Goal: Information Seeking & Learning: Compare options

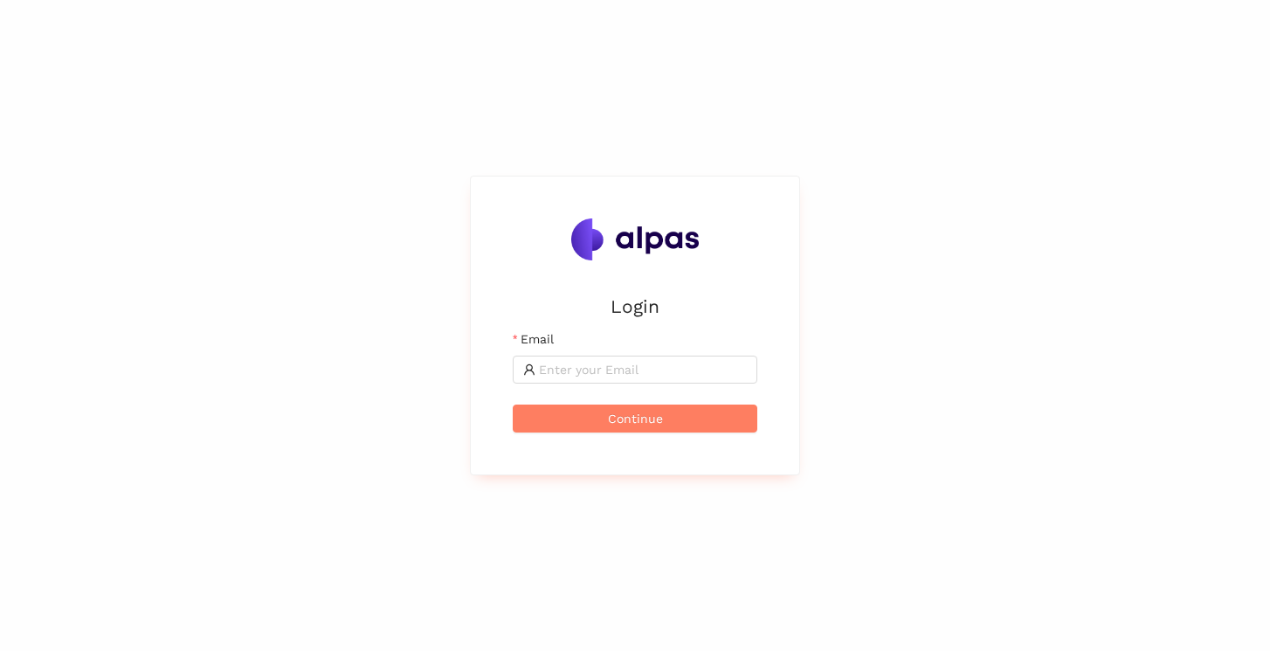
click at [683, 370] on input "Email" at bounding box center [643, 369] width 208 height 19
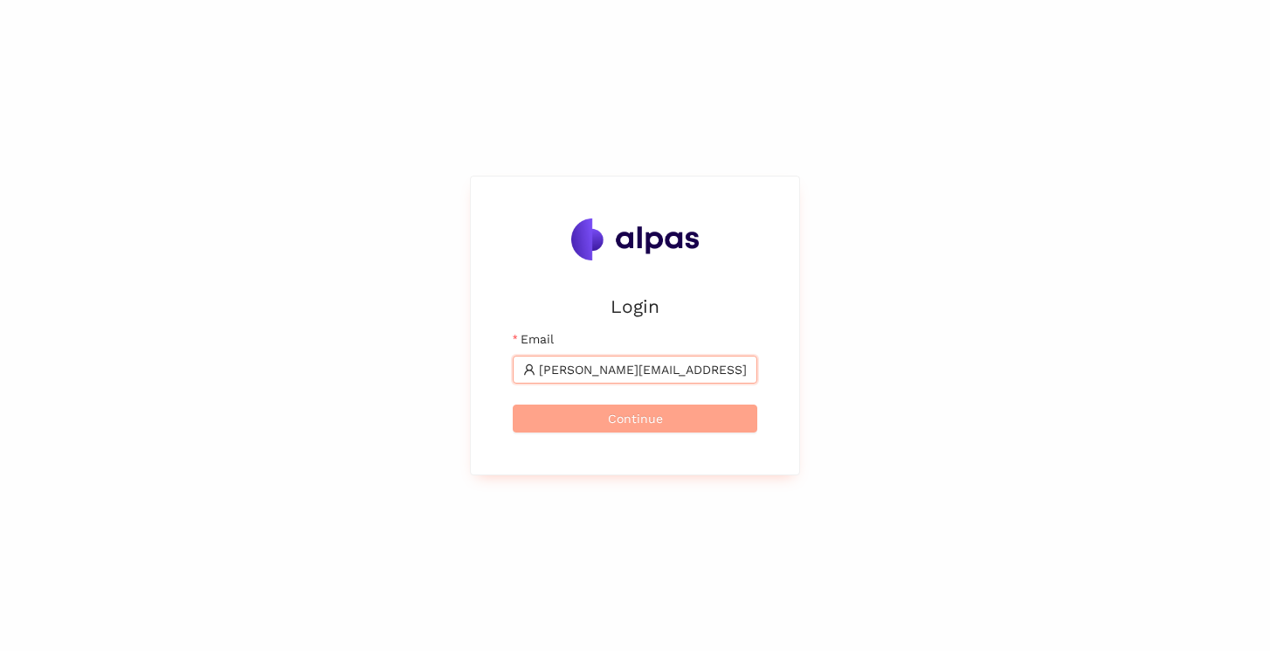
type input "shivanshu.pathak@alpas.ai"
click at [690, 411] on button "Continue" at bounding box center [635, 418] width 245 height 28
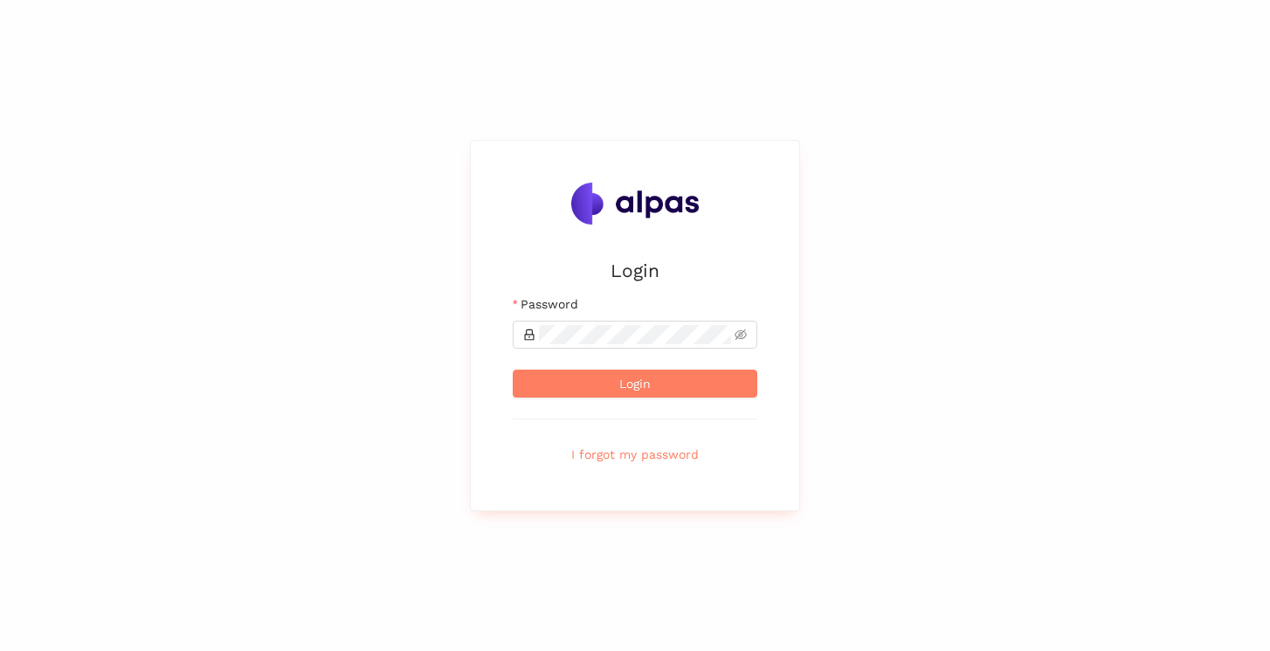
click at [690, 349] on form "Email shivanshu.pathak@alpas.ai Password Login I forgot my password" at bounding box center [635, 381] width 245 height 174
click at [513, 370] on button "Login" at bounding box center [635, 384] width 245 height 28
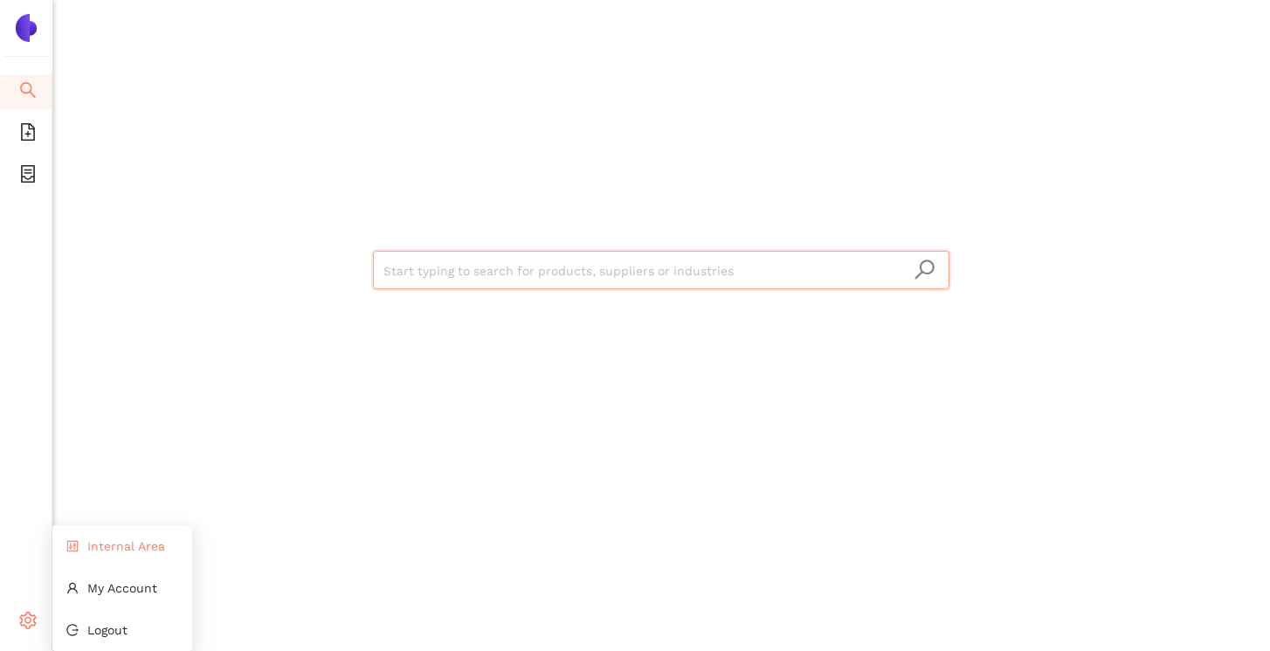
click at [100, 553] on li "Internal Area" at bounding box center [122, 546] width 140 height 35
click at [480, 273] on input "search" at bounding box center [662, 271] width 556 height 38
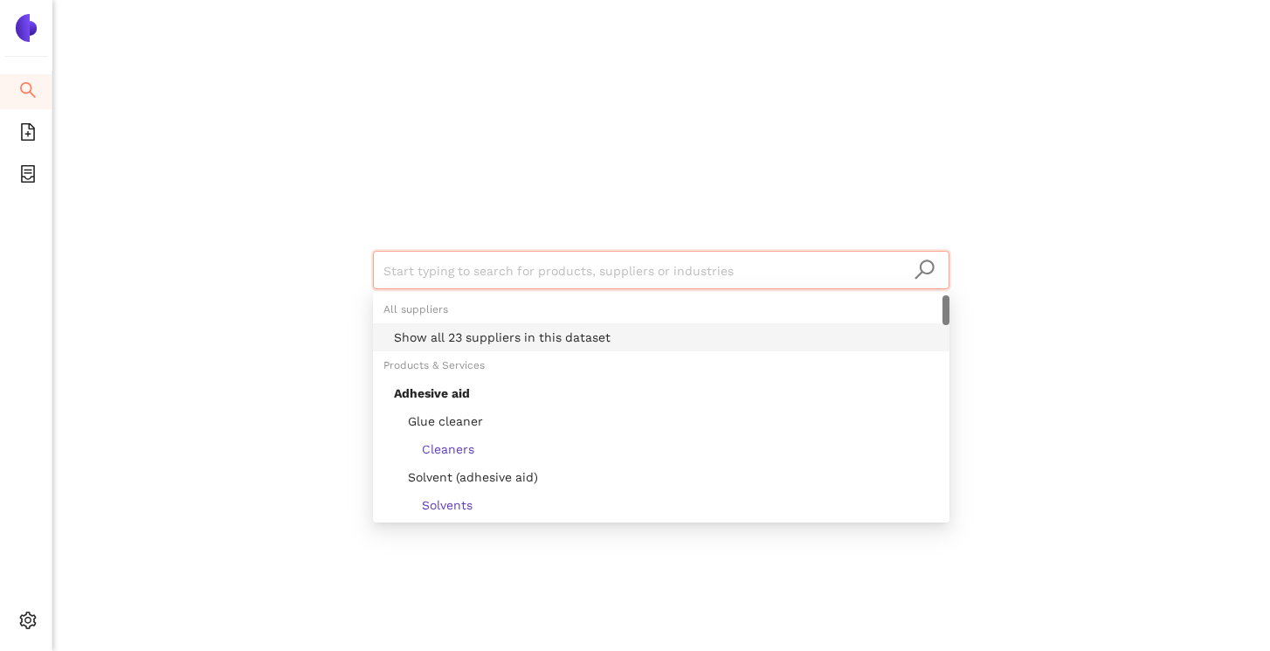
click at [494, 340] on div "Show all 23 suppliers in this dataset" at bounding box center [666, 337] width 545 height 19
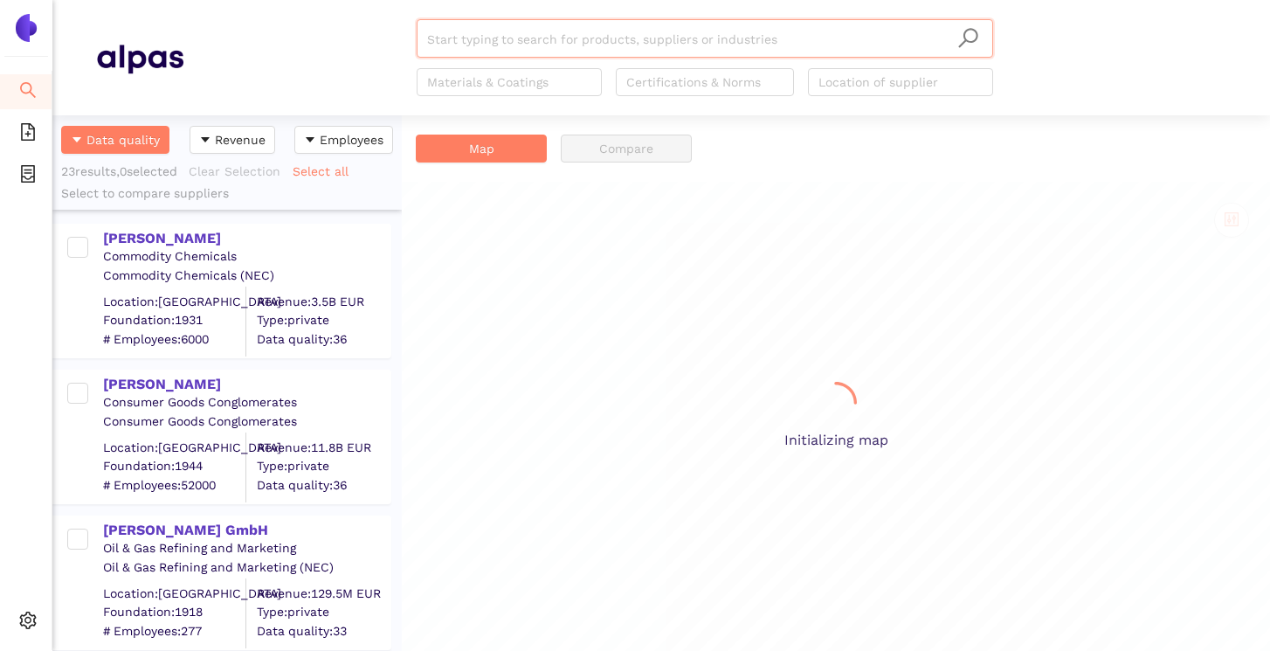
scroll to position [536, 349]
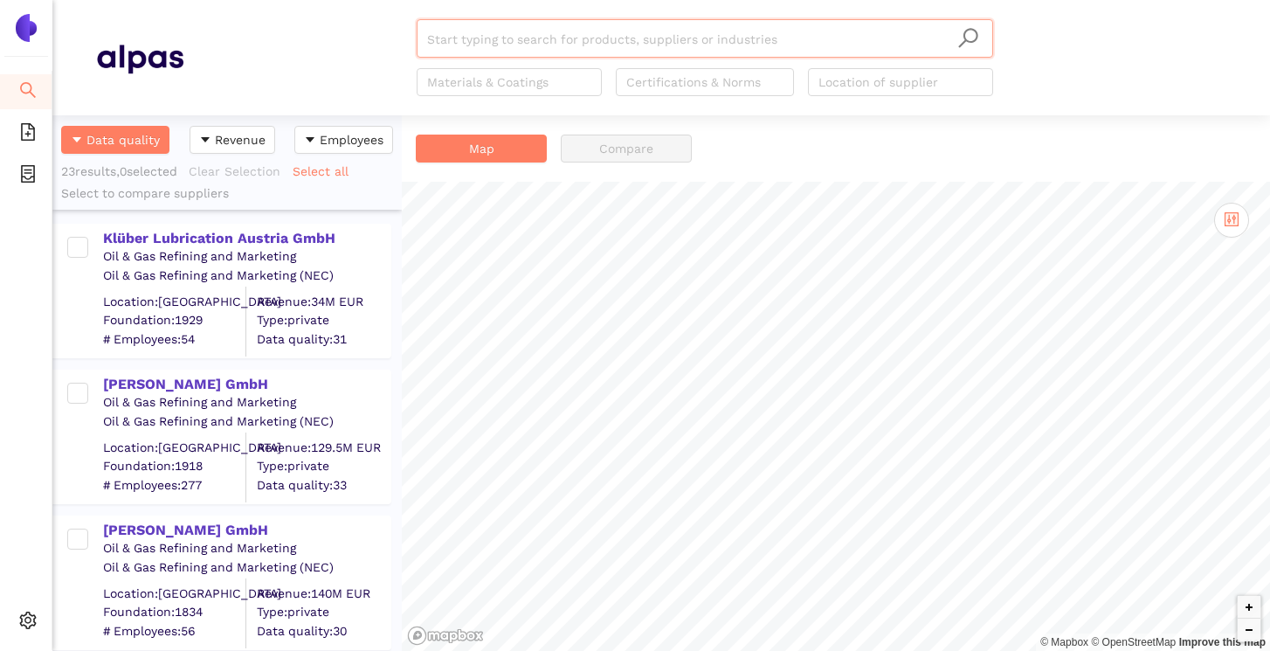
scroll to position [536, 349]
click at [287, 236] on div "Klüber Lubrication Austria GmbH" at bounding box center [246, 238] width 287 height 19
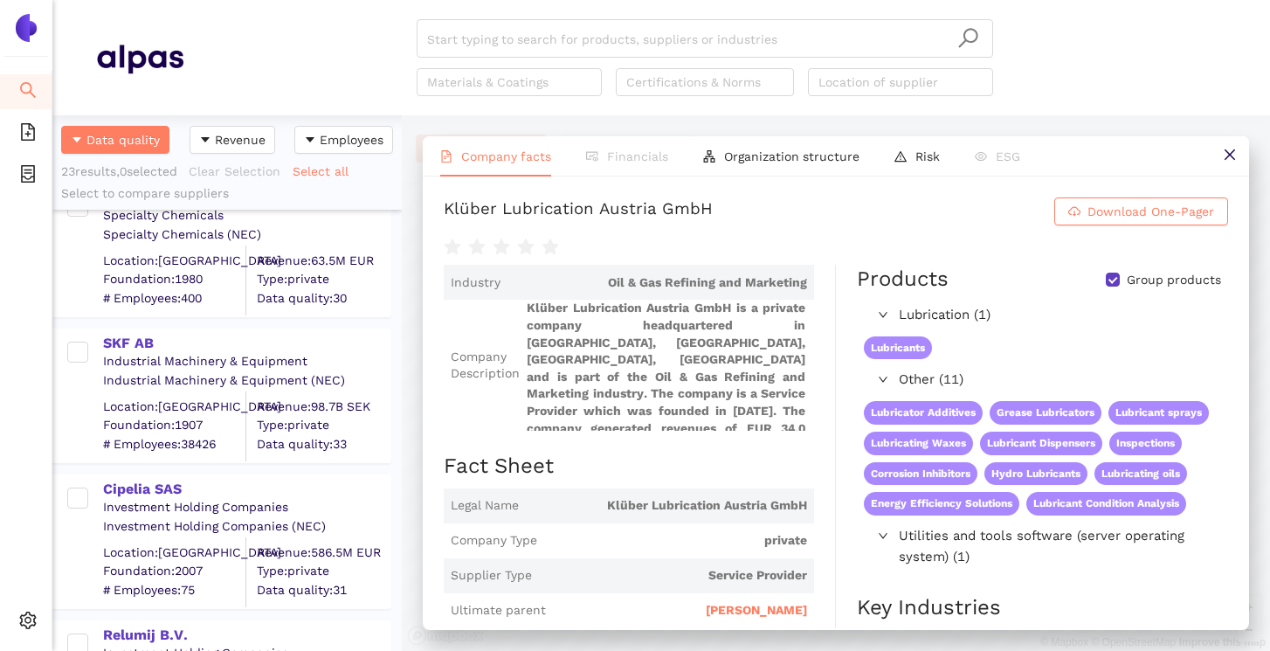
scroll to position [2520, 0]
click at [135, 342] on div "SKF AB" at bounding box center [246, 344] width 287 height 19
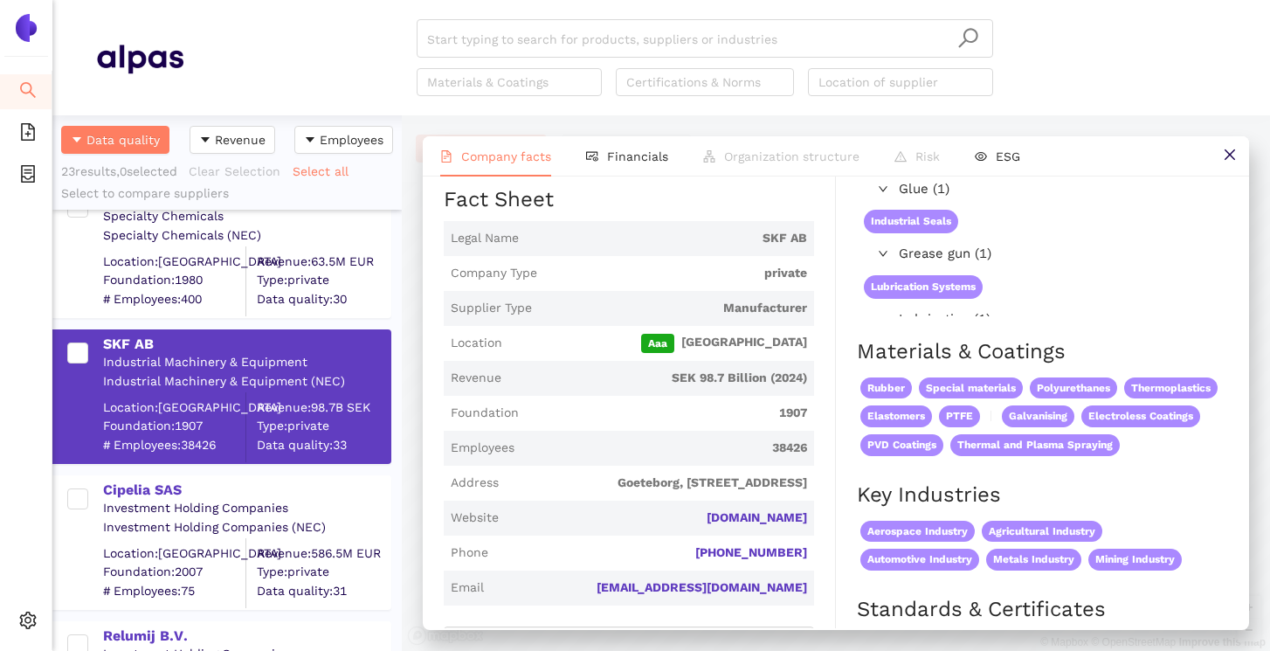
scroll to position [258, 0]
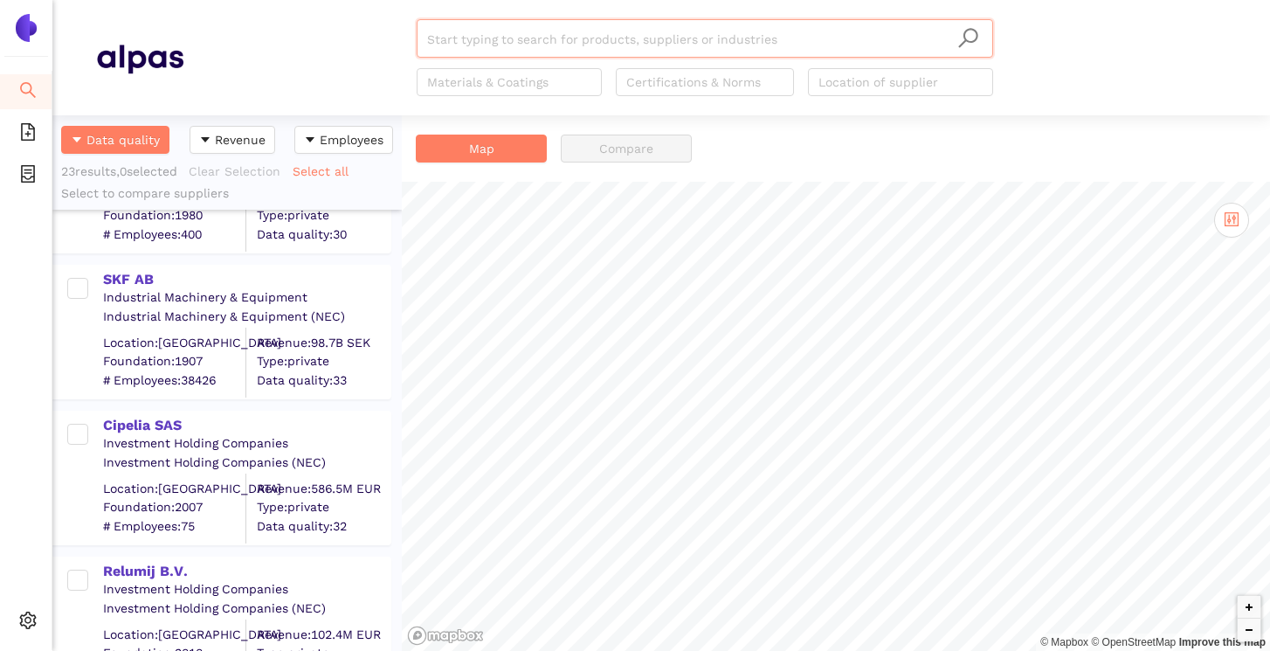
scroll to position [2419, 0]
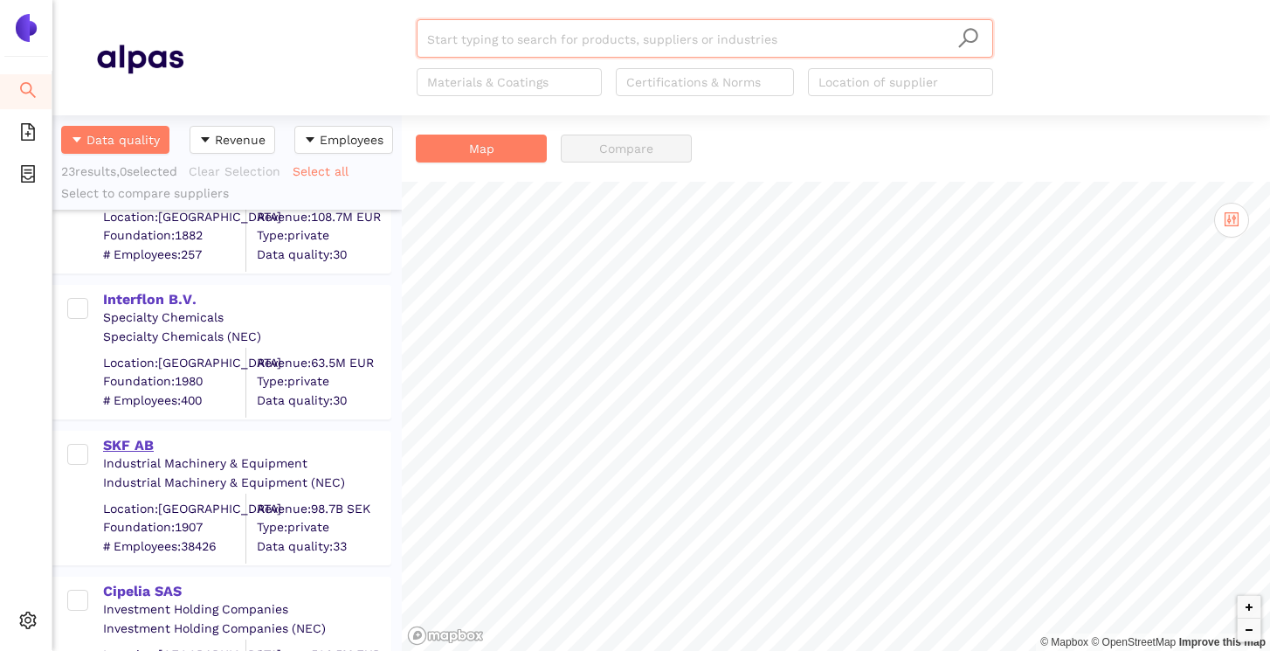
click at [132, 446] on div "SKF AB" at bounding box center [246, 445] width 287 height 19
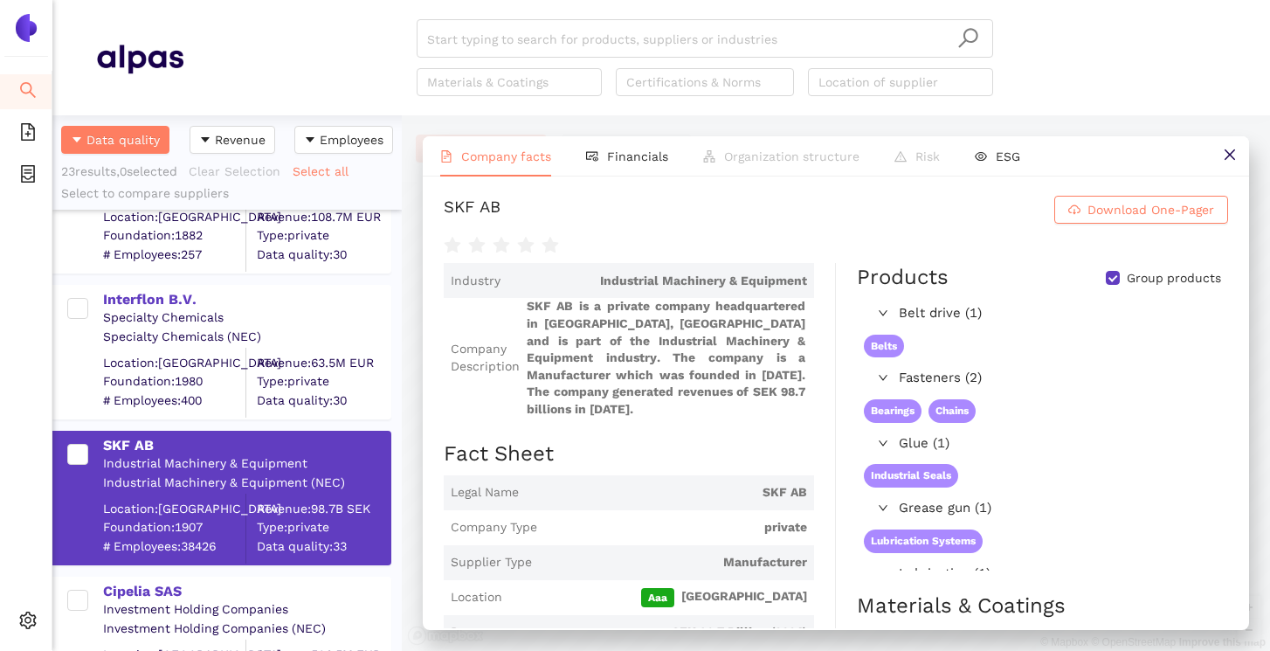
scroll to position [0, 0]
drag, startPoint x: 602, startPoint y: 301, endPoint x: 813, endPoint y: 301, distance: 211.4
click at [813, 300] on span "Industry Industrial Machinery & Equipment" at bounding box center [629, 282] width 370 height 35
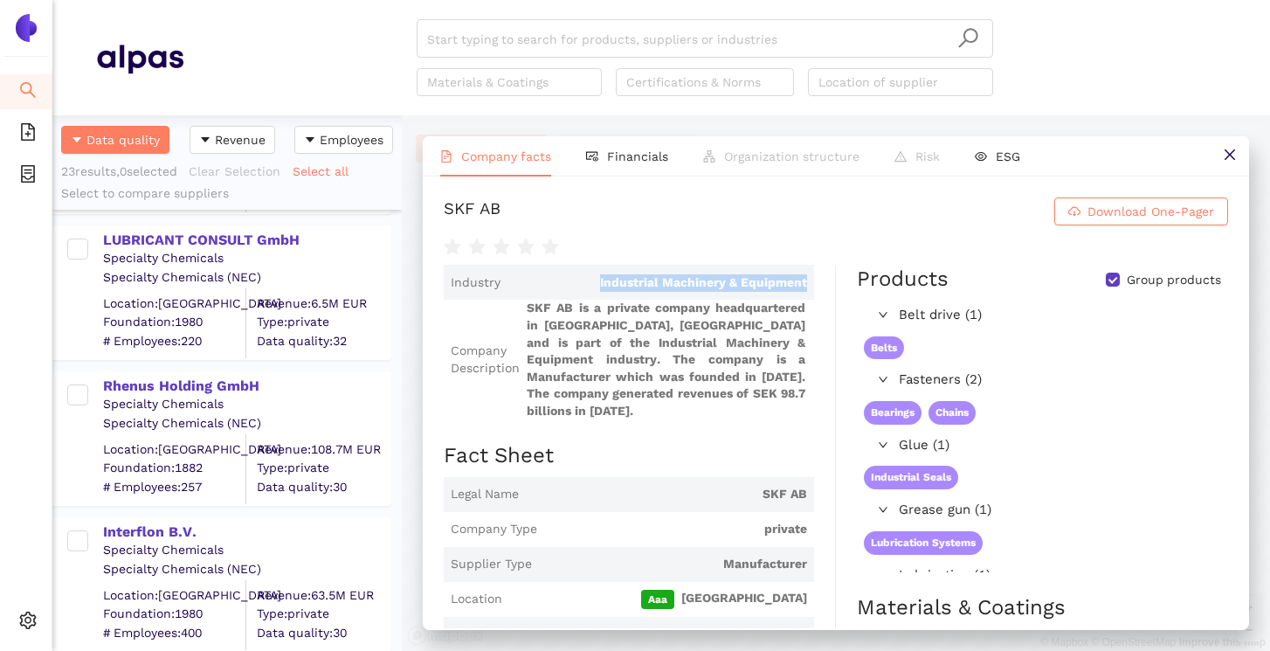
scroll to position [2163, 0]
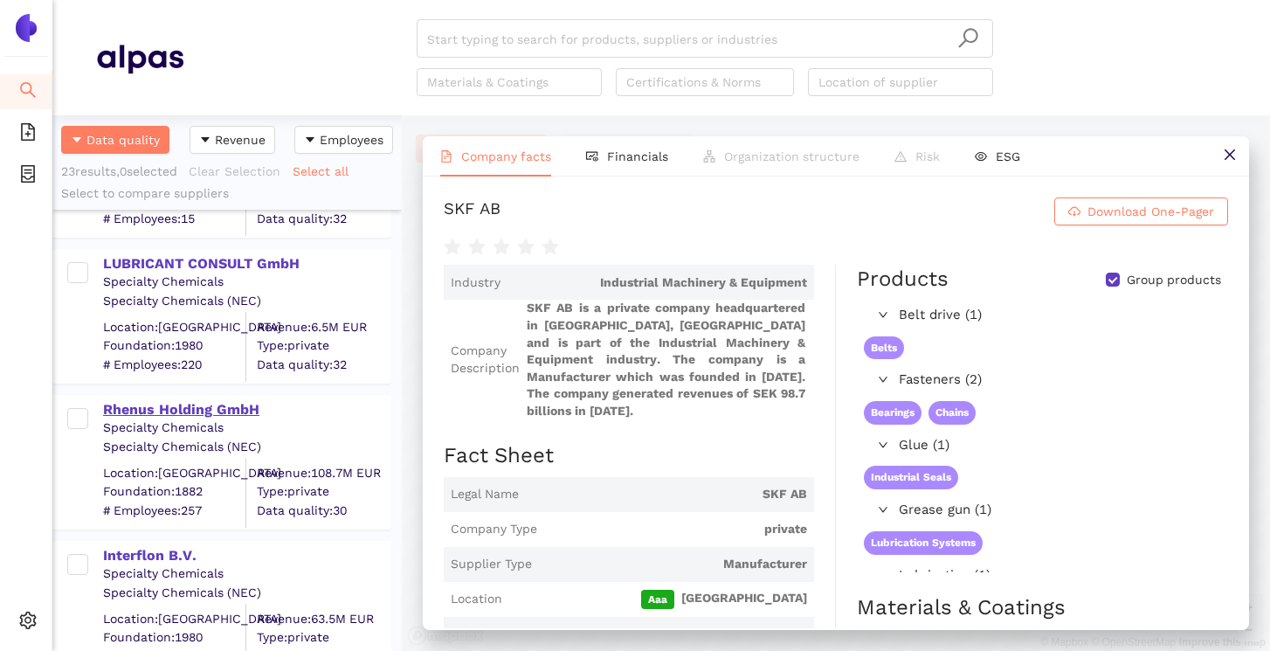
click at [218, 413] on div "Rhenus Holding GmbH" at bounding box center [246, 409] width 287 height 19
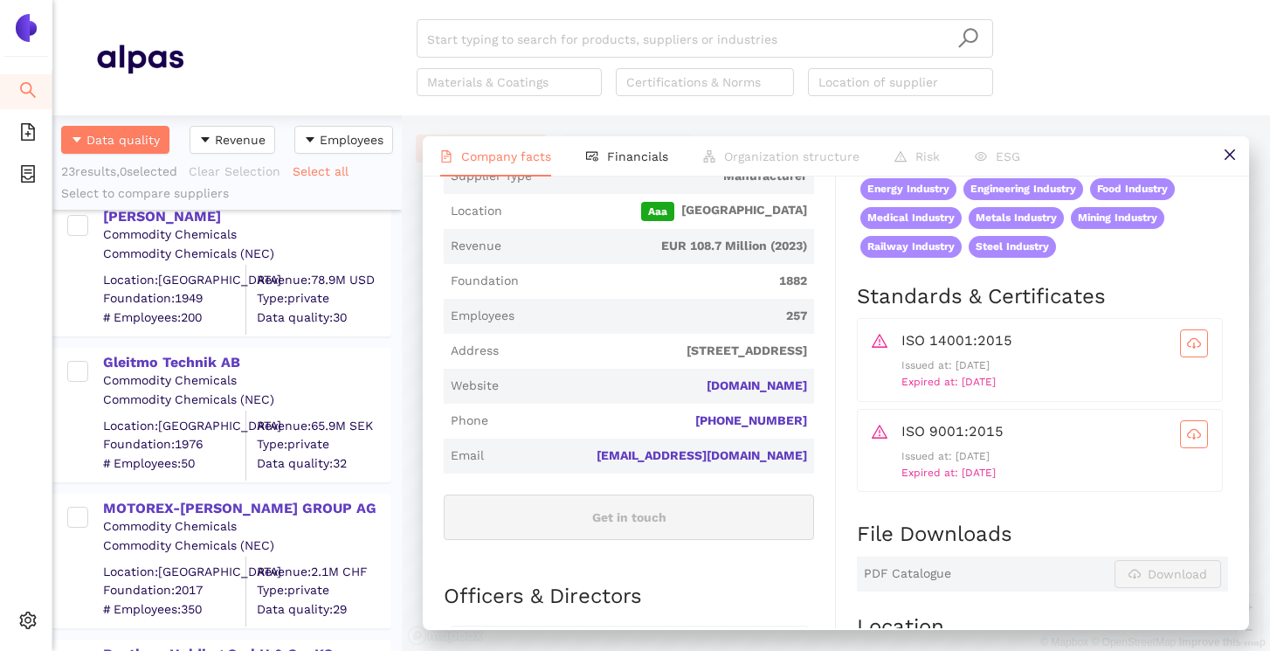
scroll to position [1482, 0]
click at [251, 508] on div "MOTOREX-[PERSON_NAME] GROUP AG" at bounding box center [246, 506] width 287 height 19
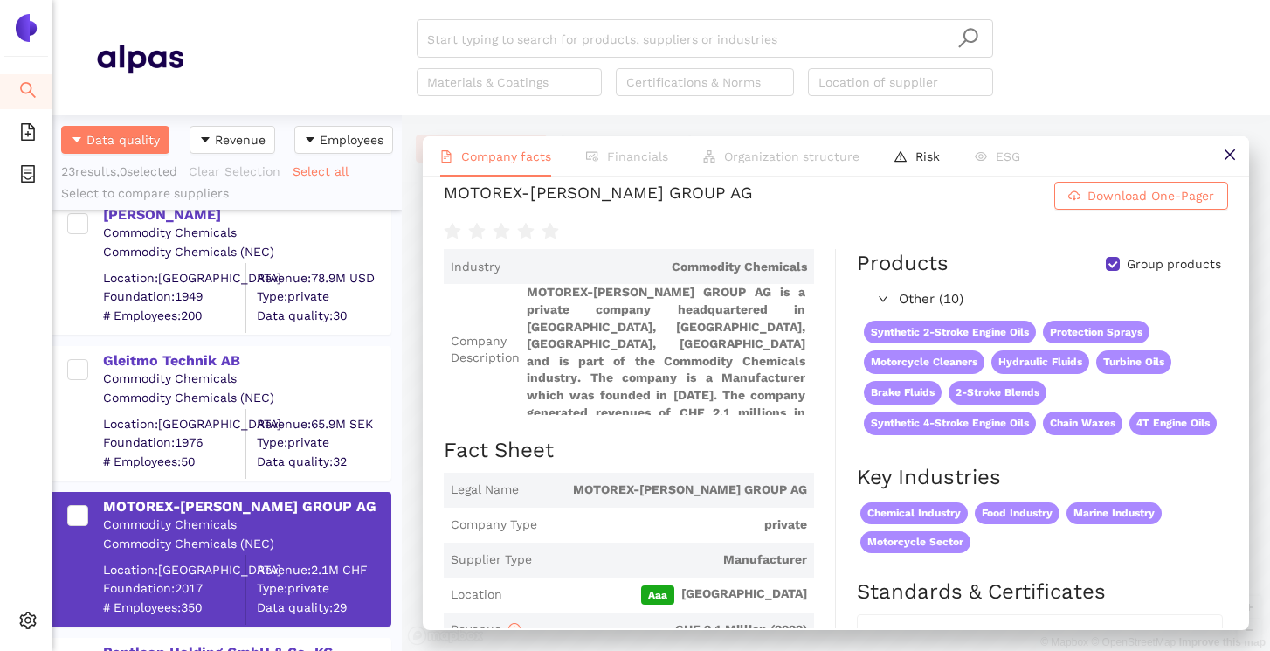
scroll to position [0, 0]
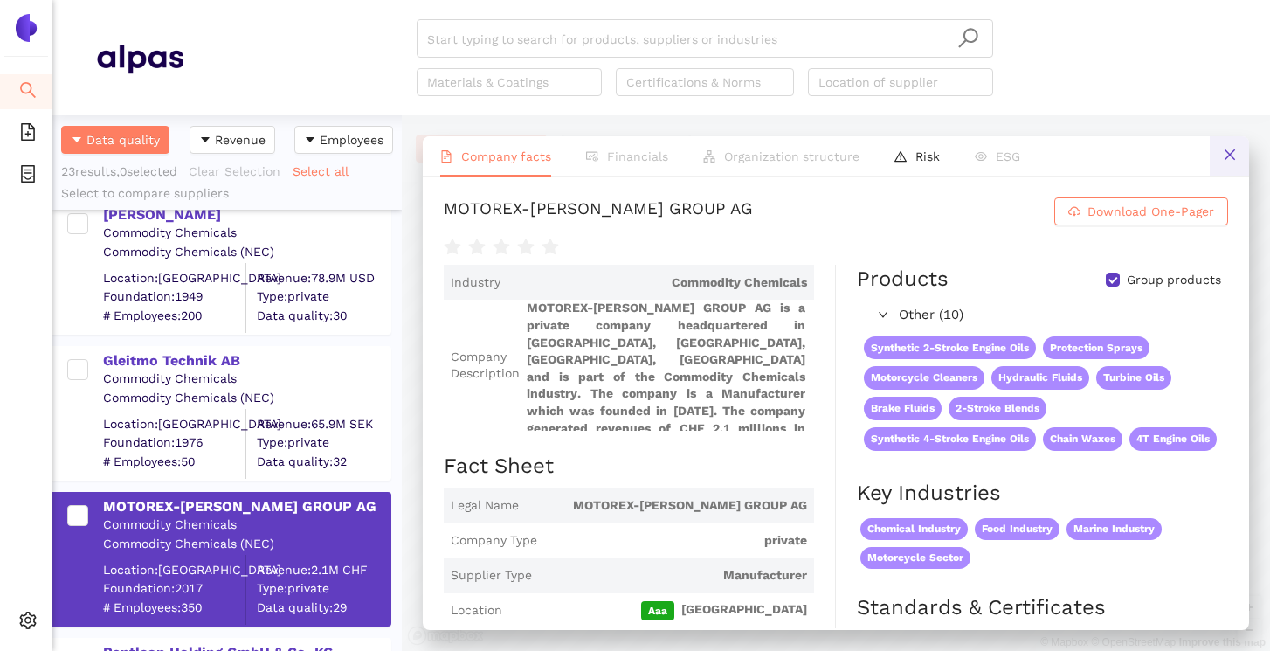
click at [1234, 156] on icon "close" at bounding box center [1230, 155] width 14 height 14
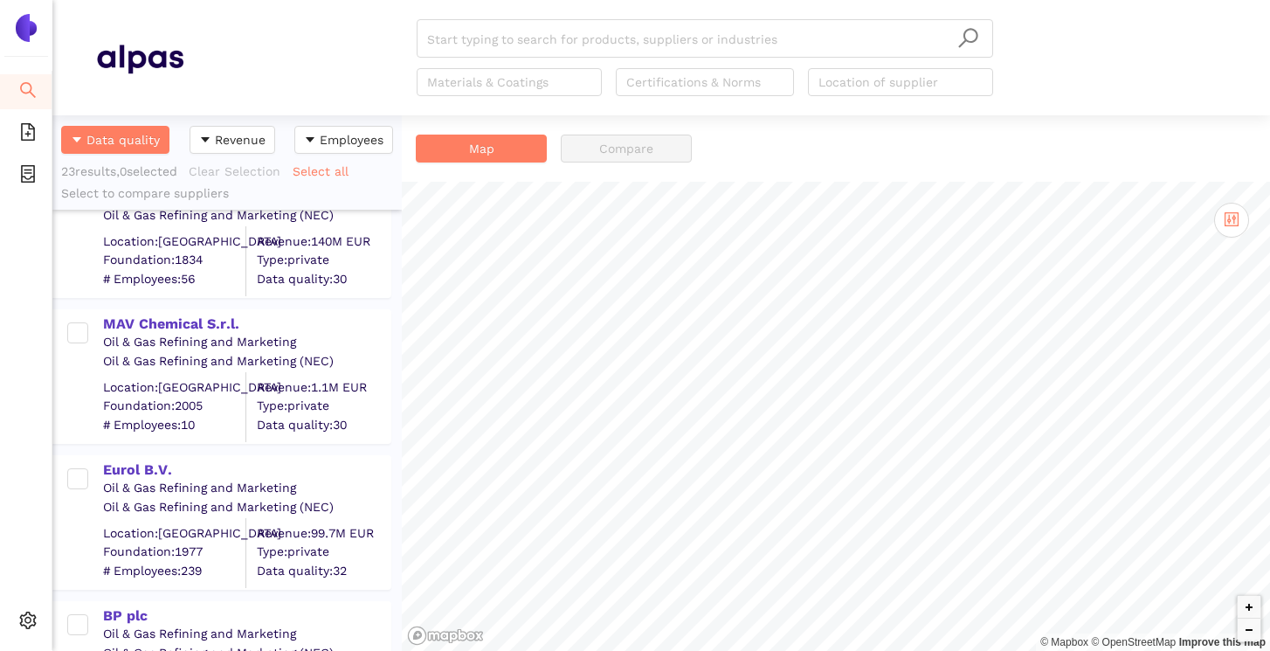
scroll to position [235, 0]
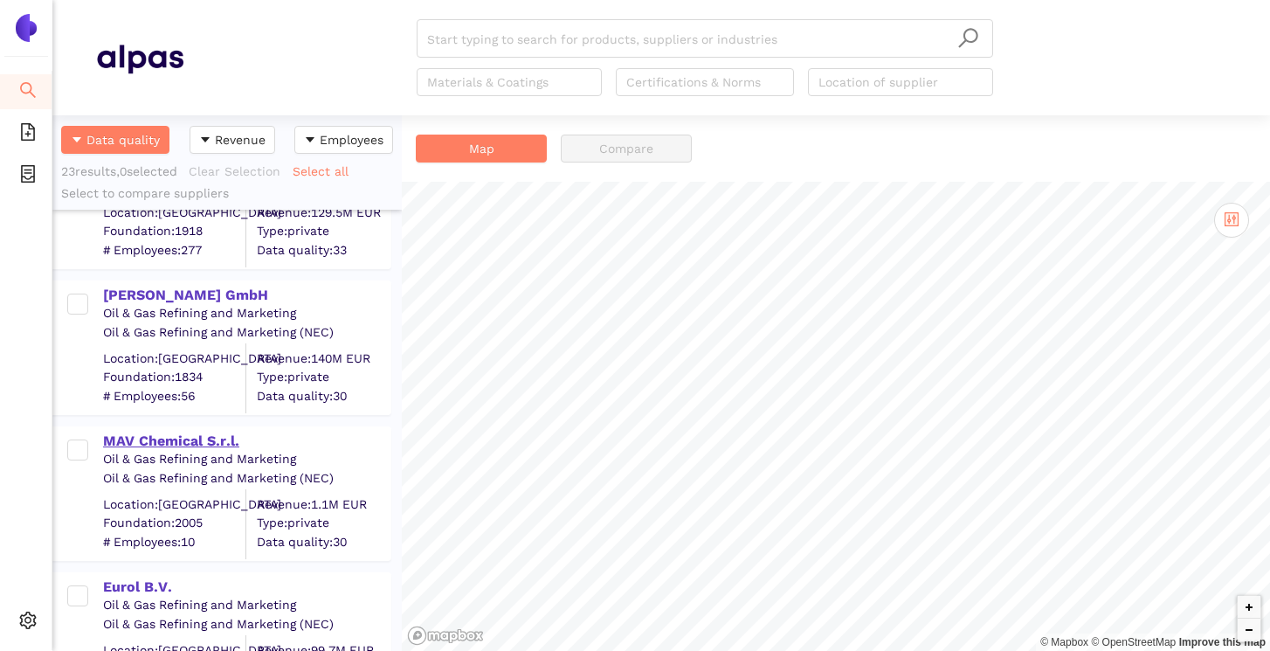
click at [189, 442] on div "MAV Chemical S.r.l." at bounding box center [246, 441] width 287 height 19
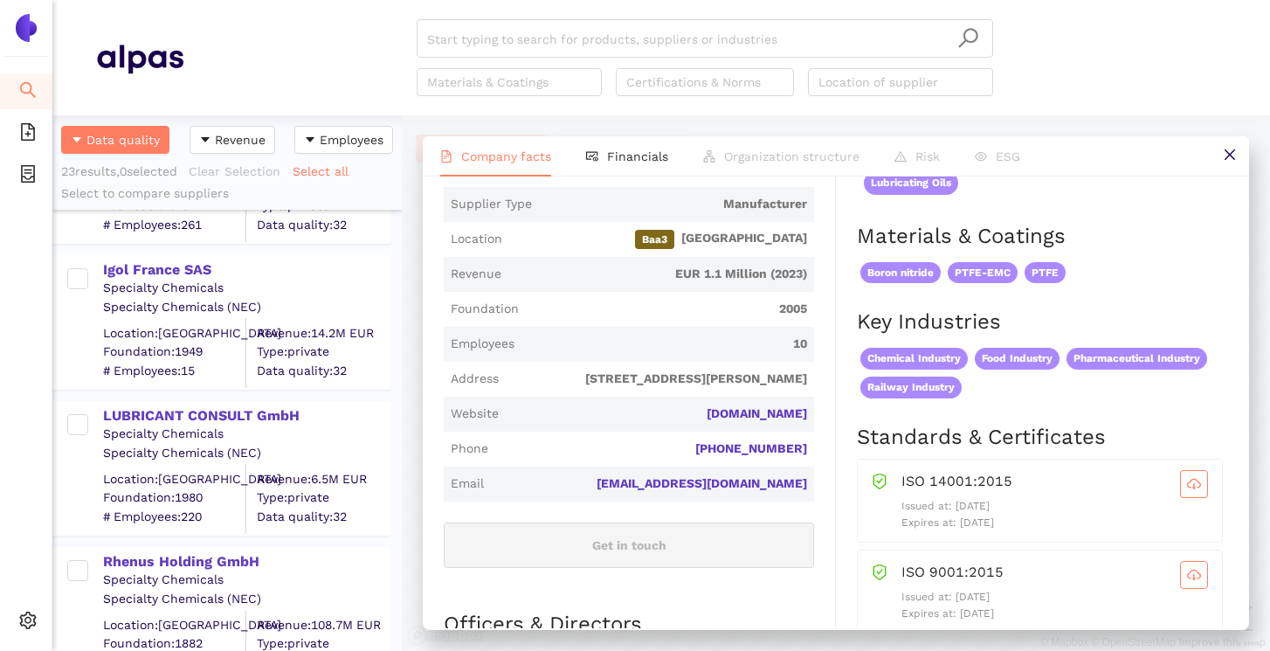
scroll to position [2012, 0]
click at [209, 422] on div "LUBRICANT CONSULT GmbH" at bounding box center [246, 414] width 287 height 19
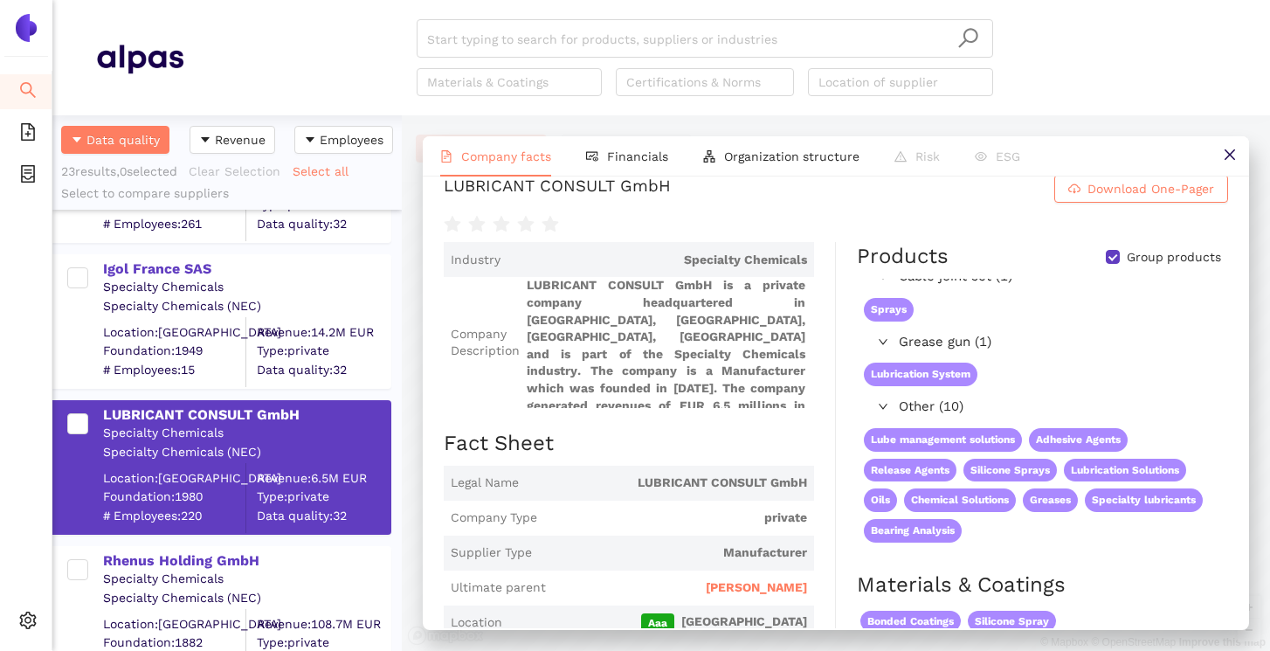
scroll to position [0, 0]
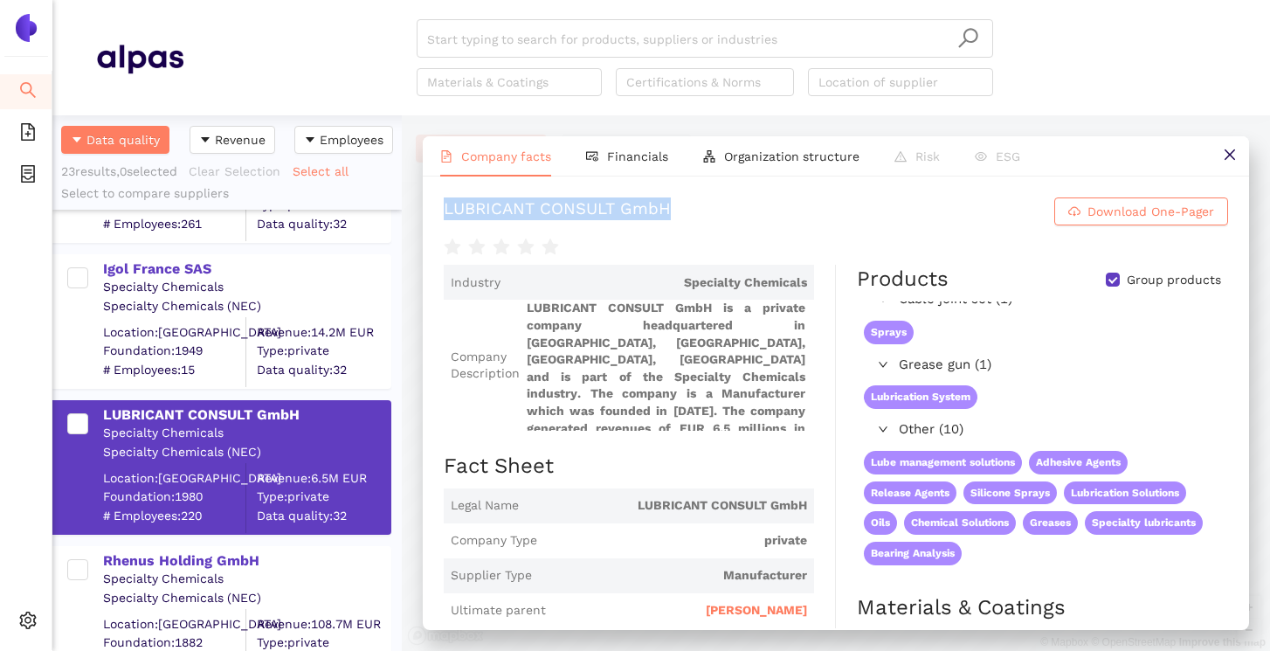
drag, startPoint x: 846, startPoint y: 224, endPoint x: 441, endPoint y: 223, distance: 404.5
click at [441, 223] on div "LUBRICANT CONSULT GmbH Download One-Pager Industry Specialty Chemicals Company …" at bounding box center [836, 402] width 826 height 452
copy div "LUBRICANT CONSULT GmbH"
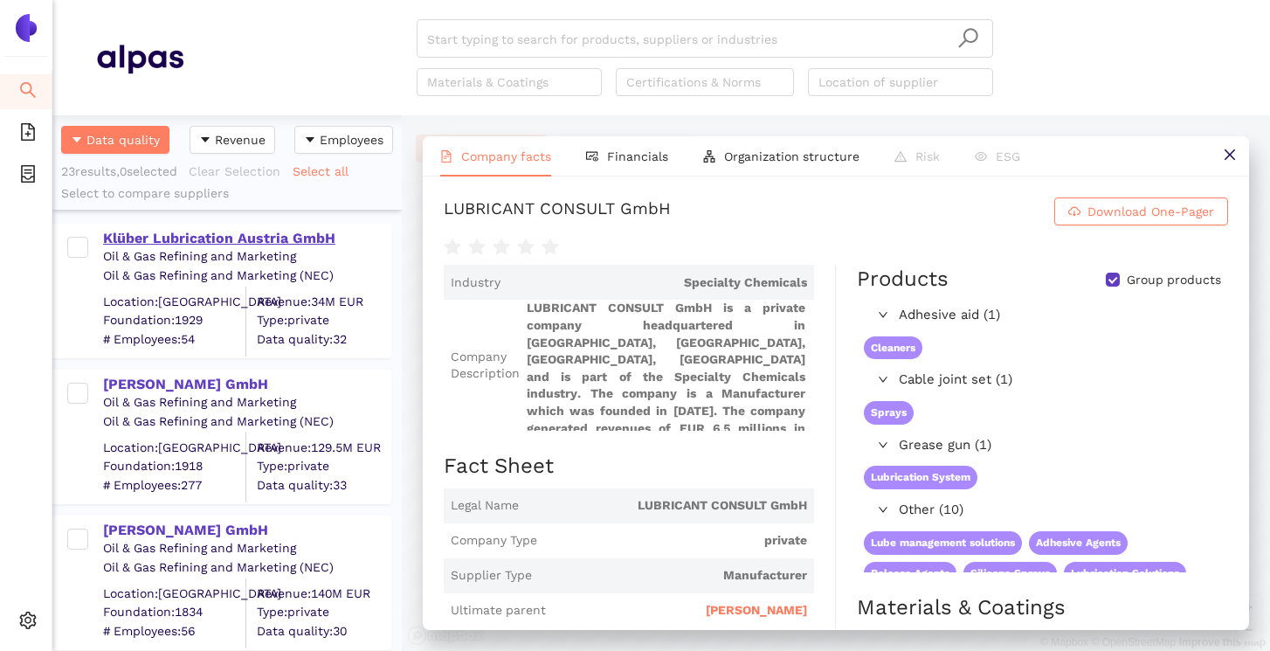
click at [237, 238] on div "Klüber Lubrication Austria GmbH" at bounding box center [246, 238] width 287 height 19
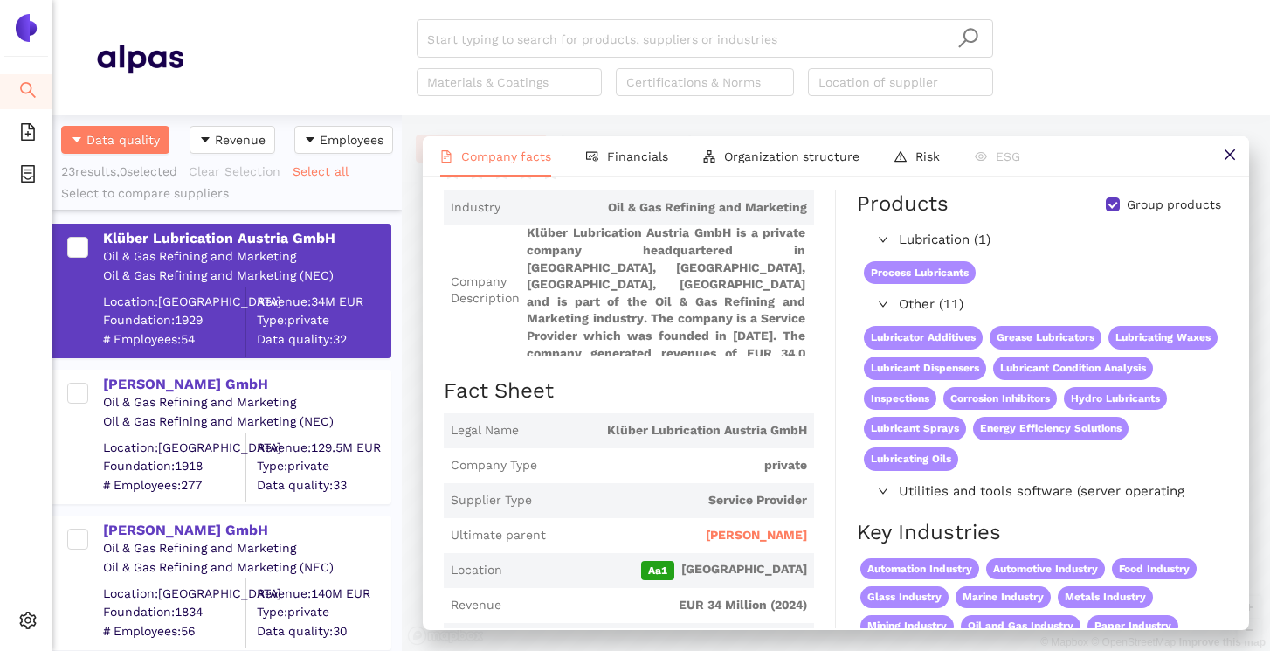
scroll to position [102, 0]
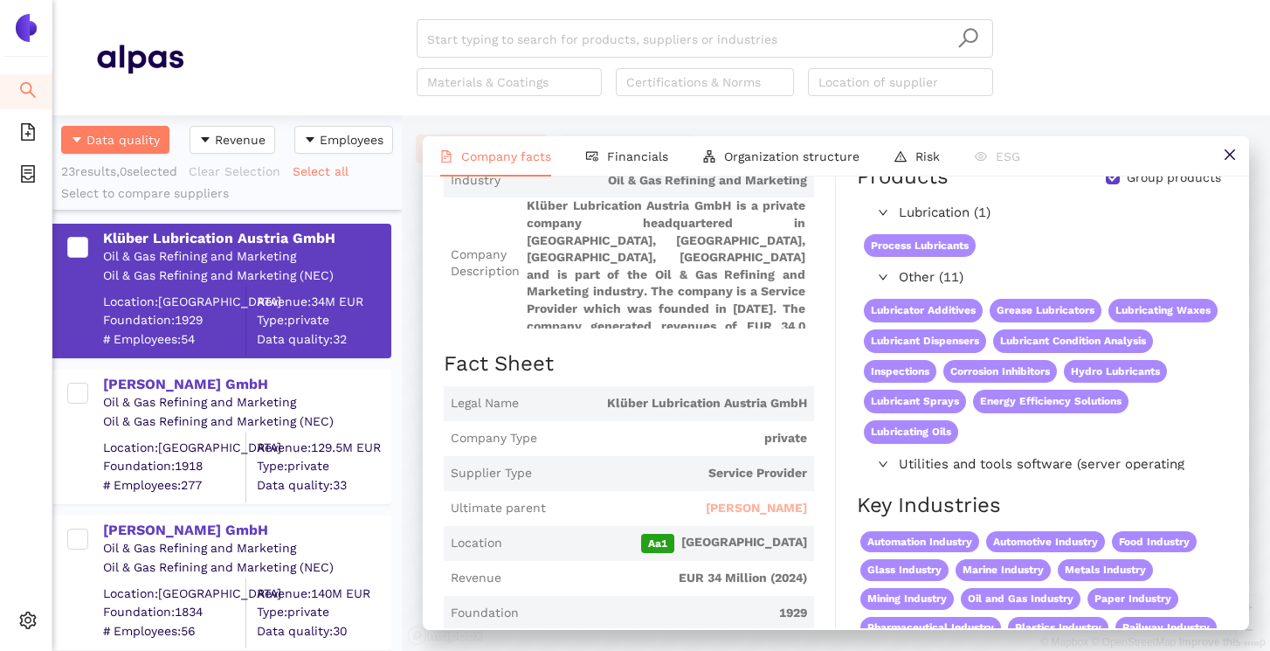
click at [769, 514] on span "[PERSON_NAME]" at bounding box center [756, 508] width 101 height 17
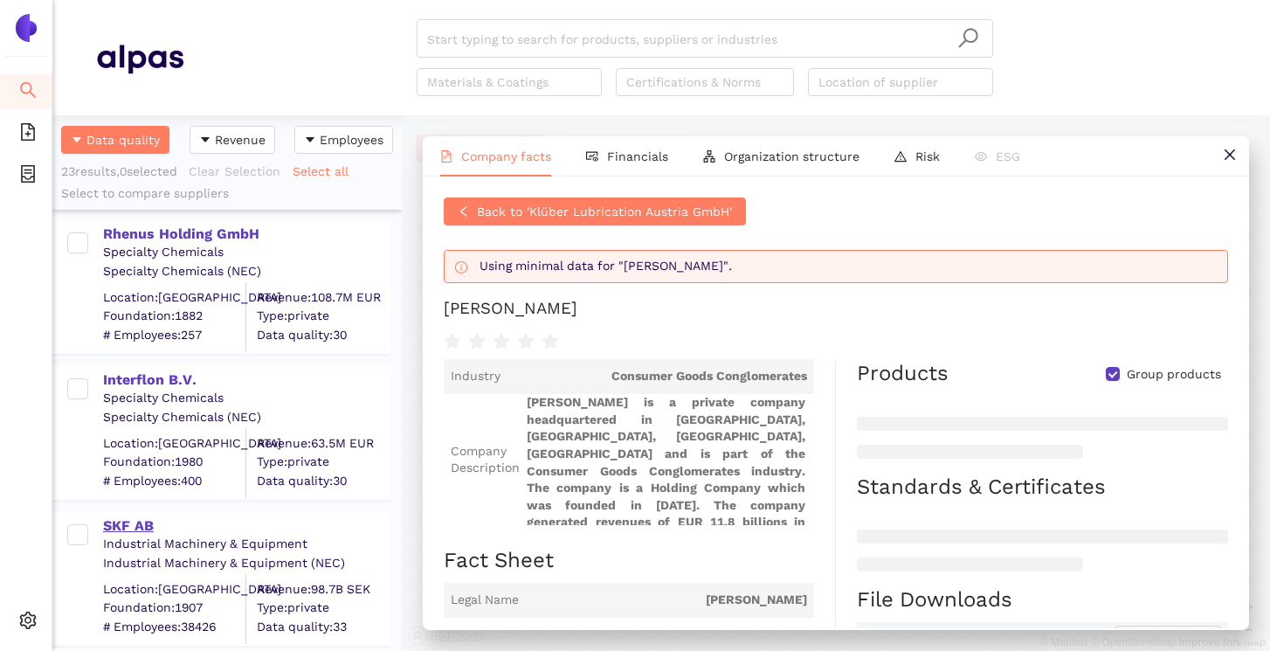
scroll to position [2329, 0]
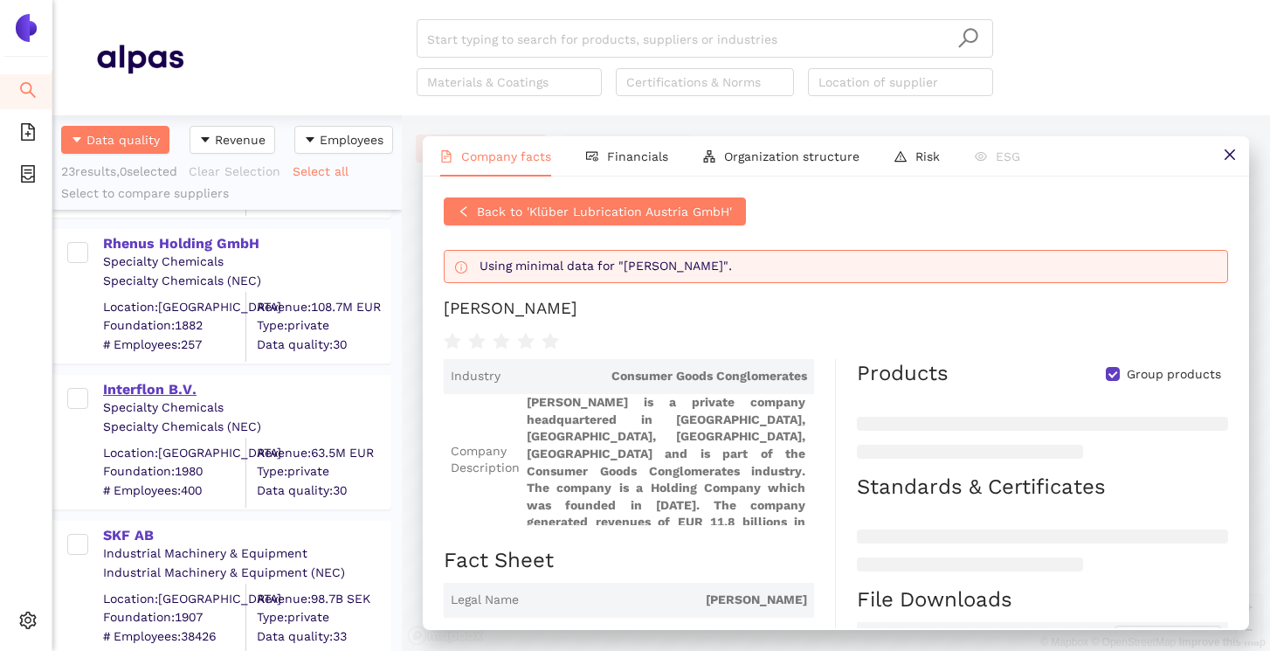
click at [122, 392] on div "Interflon B.V." at bounding box center [246, 389] width 287 height 19
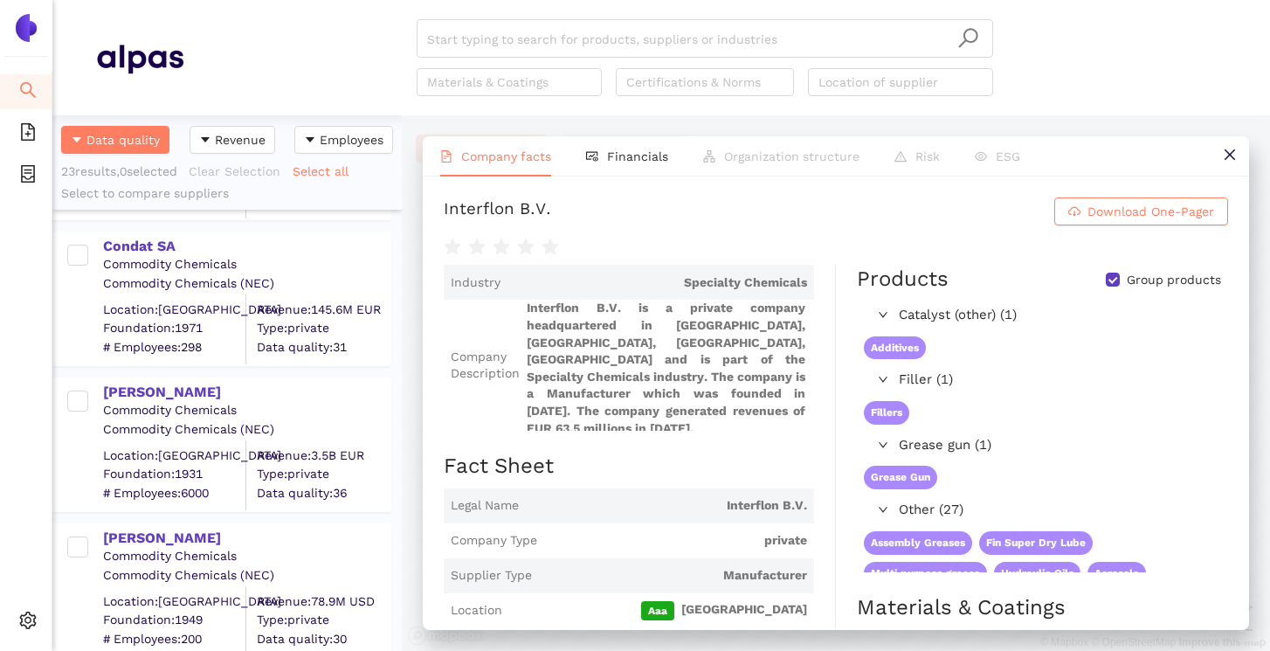
scroll to position [1127, 0]
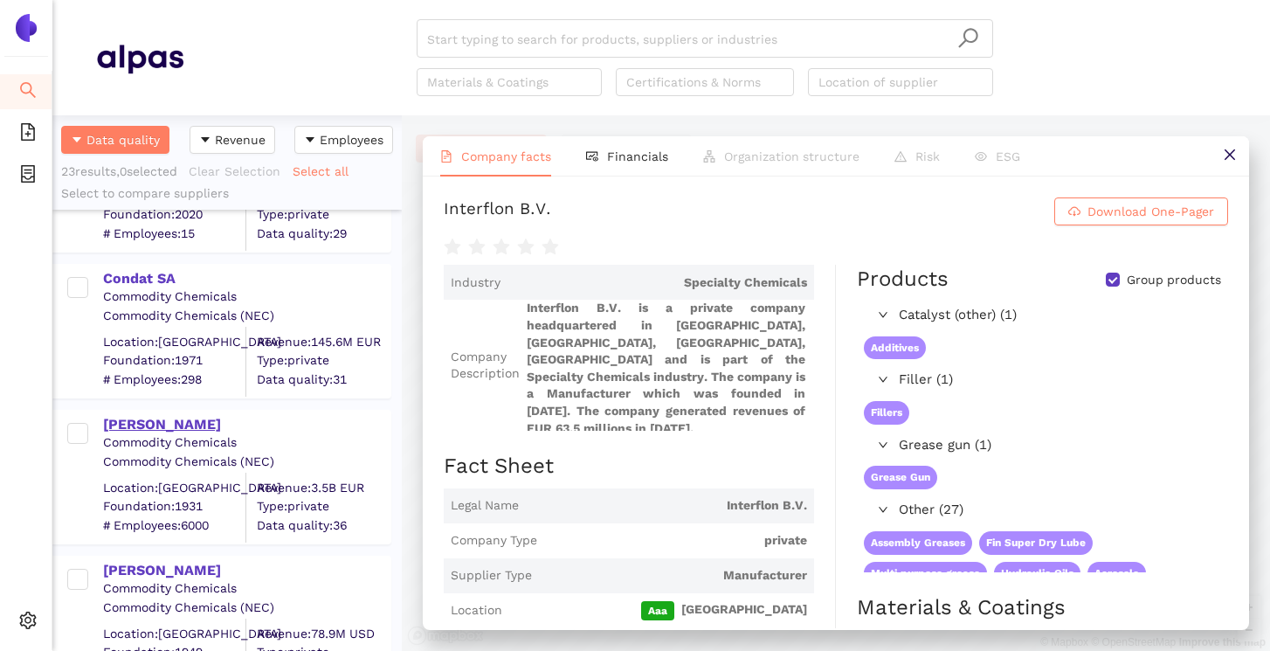
click at [146, 430] on div "[PERSON_NAME]" at bounding box center [246, 424] width 287 height 19
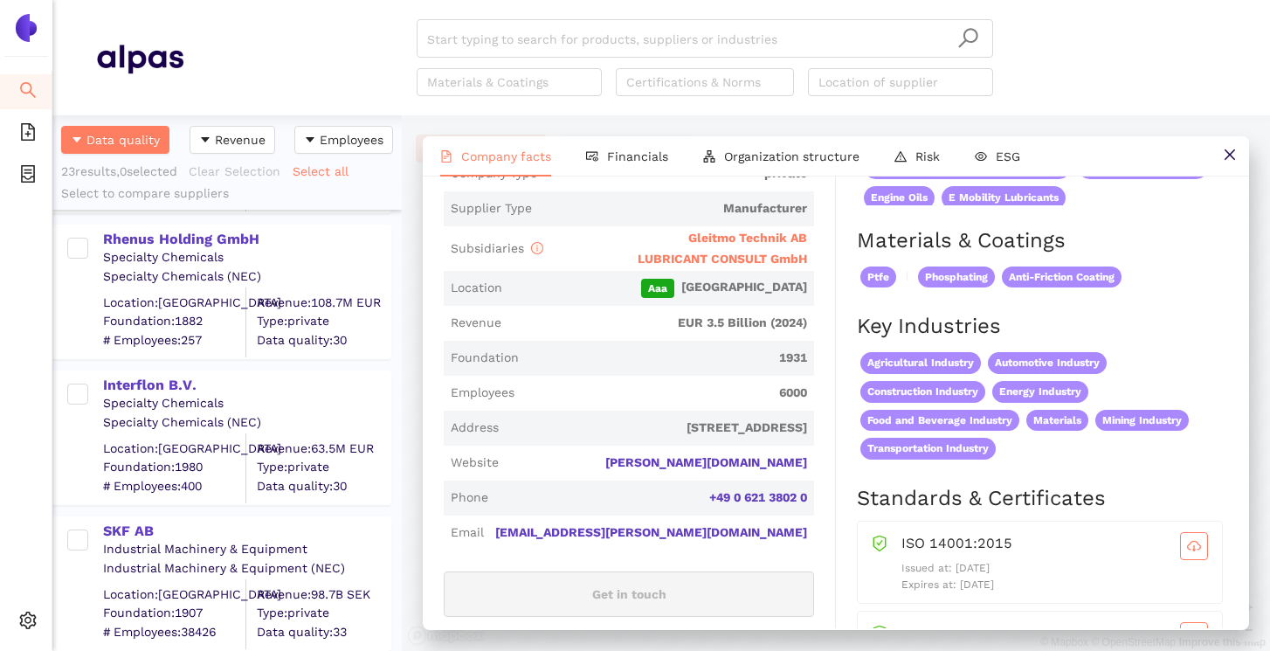
scroll to position [2335, 0]
click at [164, 374] on div "Interflon B.V." at bounding box center [246, 383] width 287 height 19
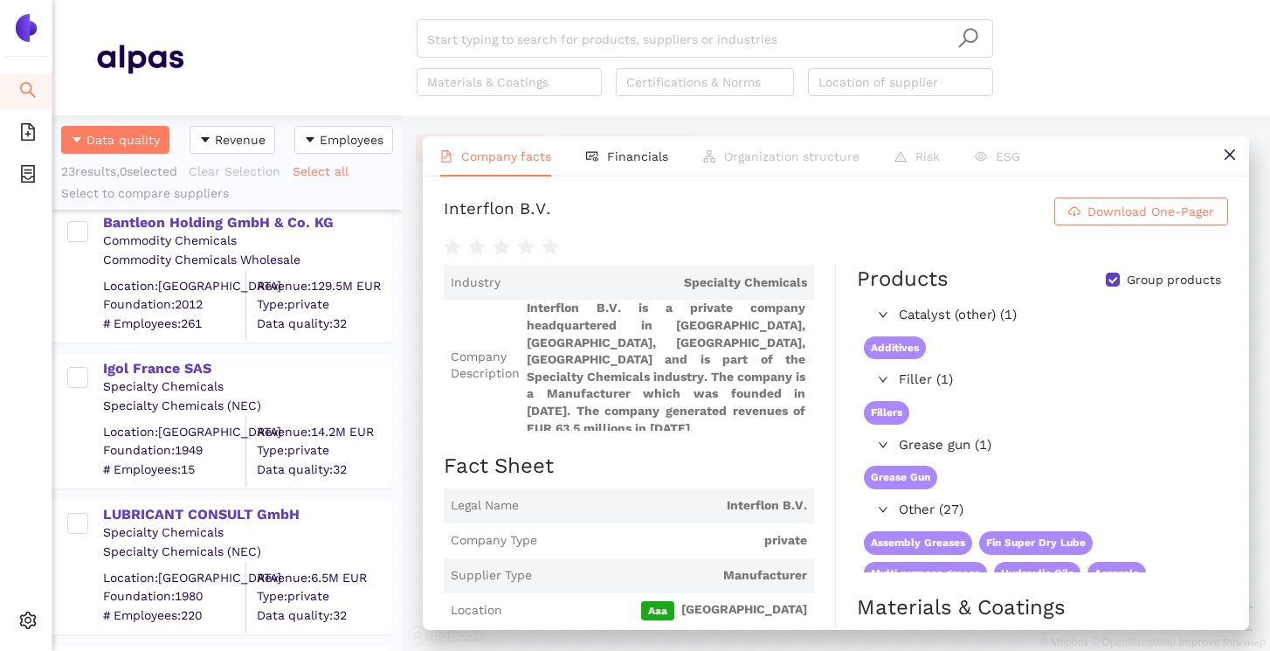
scroll to position [1915, 0]
click at [252, 504] on div "LUBRICANT CONSULT GmbH" at bounding box center [246, 511] width 287 height 19
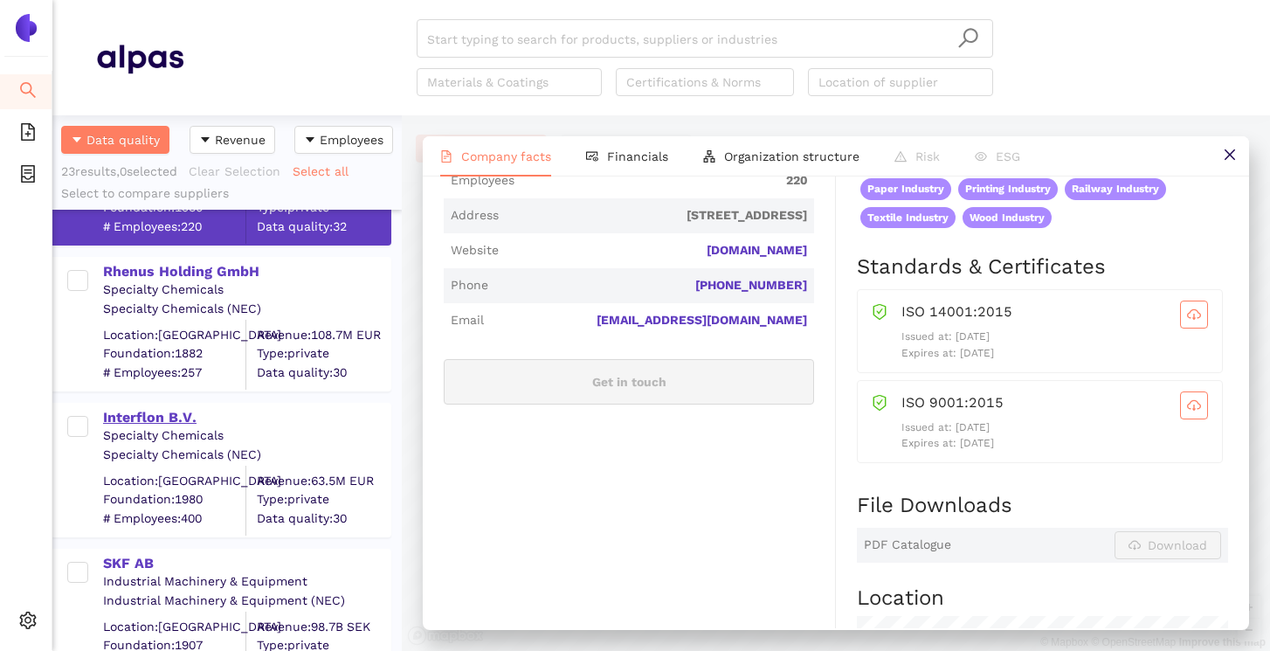
scroll to position [2304, 0]
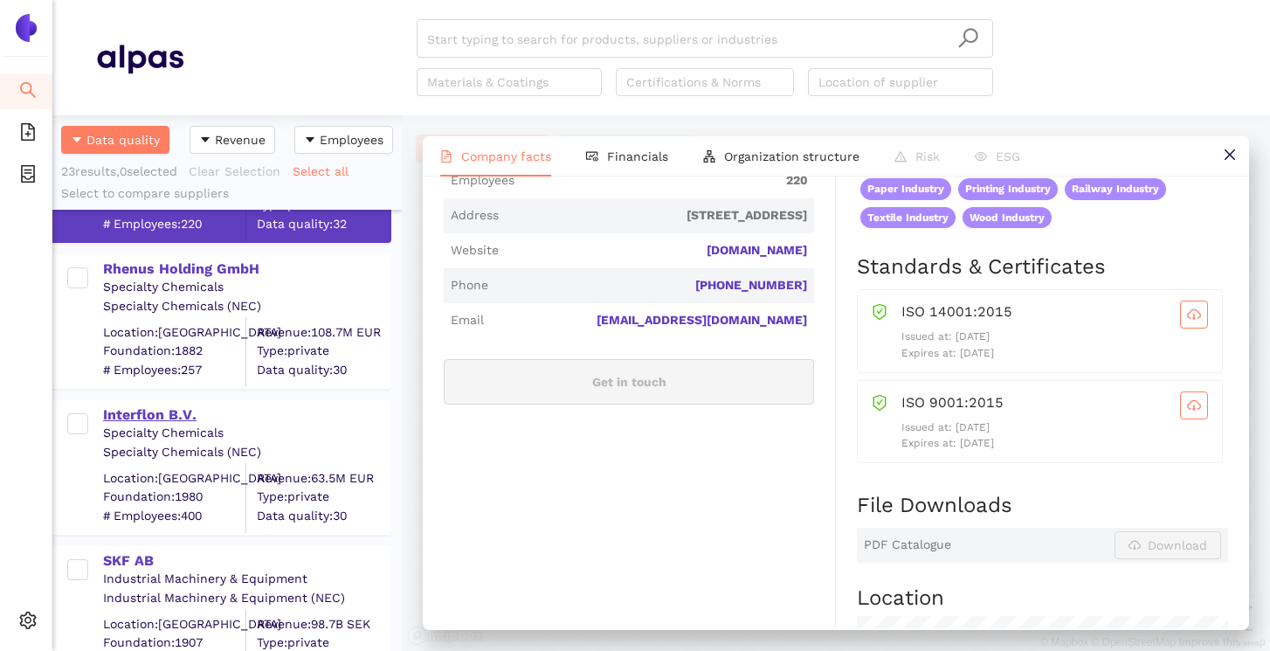
click at [325, 415] on div "Interflon B.V." at bounding box center [246, 414] width 287 height 19
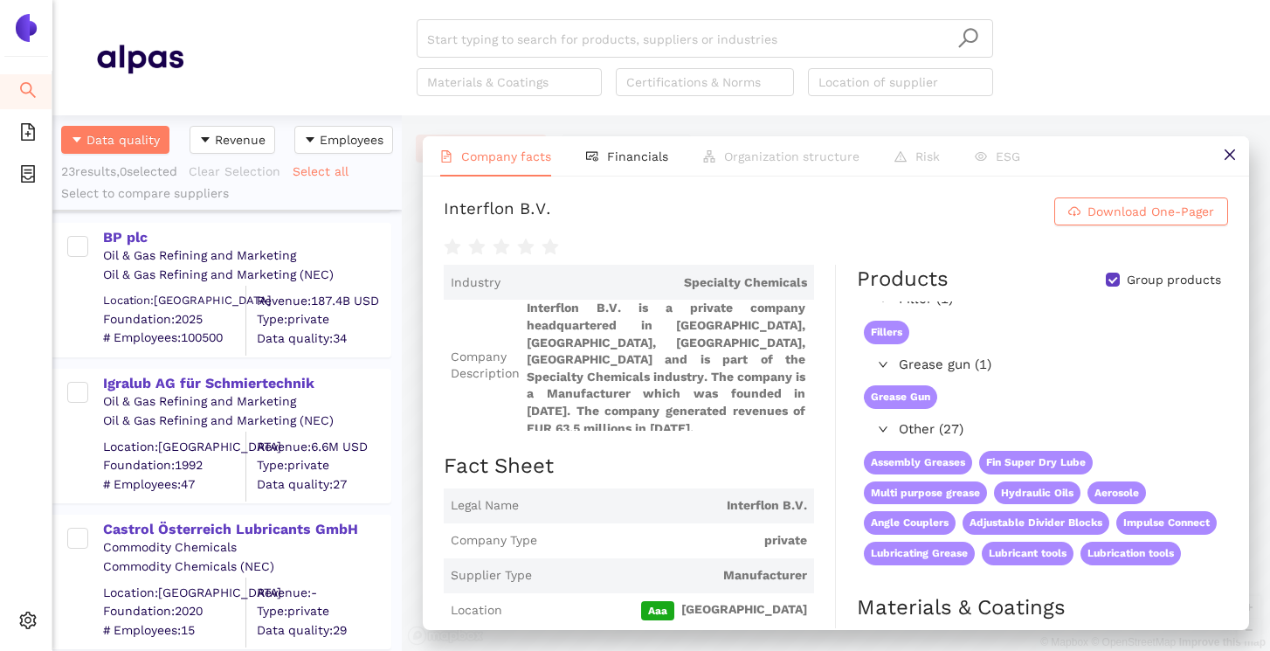
scroll to position [729, 0]
click at [252, 401] on div "Oil & Gas Refining and Marketing" at bounding box center [246, 403] width 287 height 17
click at [269, 389] on div "Igralub AG für Schmiertechnik" at bounding box center [246, 385] width 287 height 19
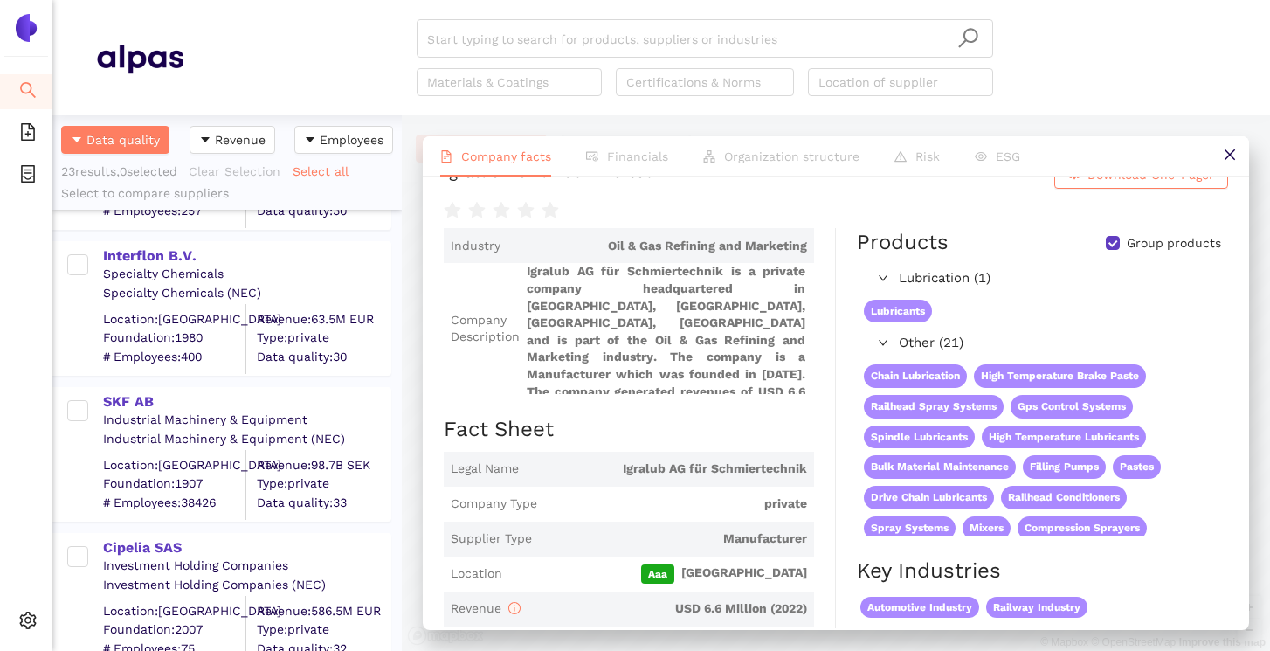
scroll to position [2572, 0]
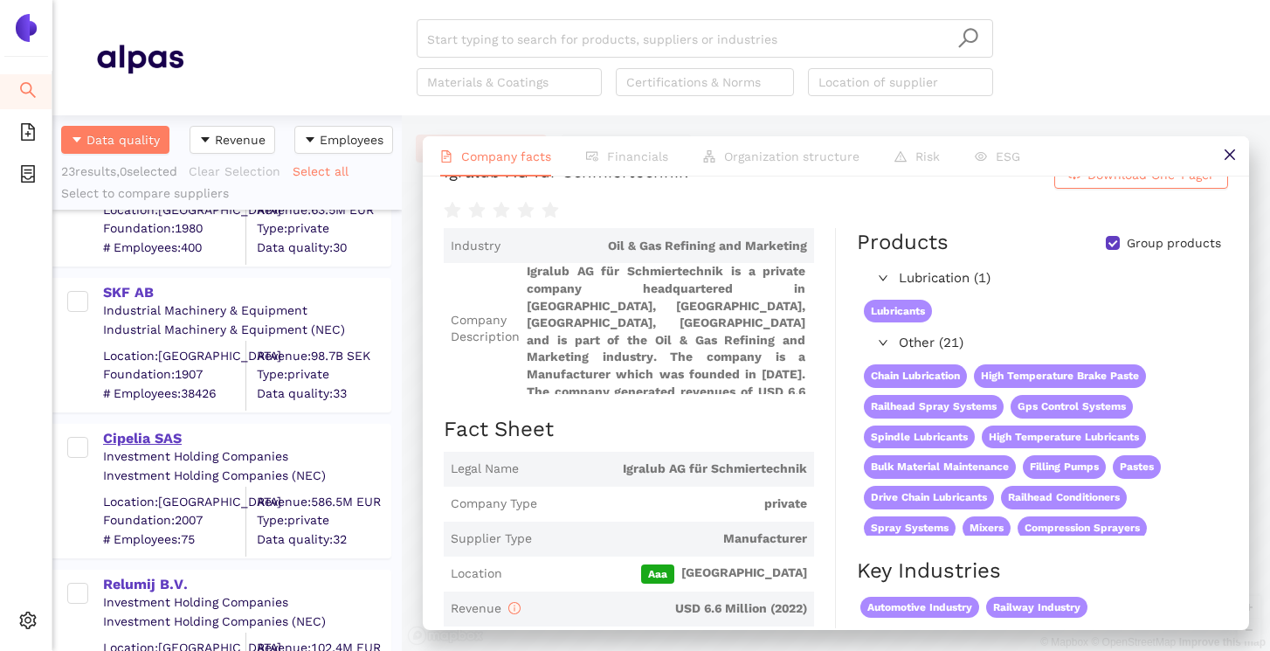
click at [154, 425] on div "Cipelia SAS" at bounding box center [246, 436] width 287 height 23
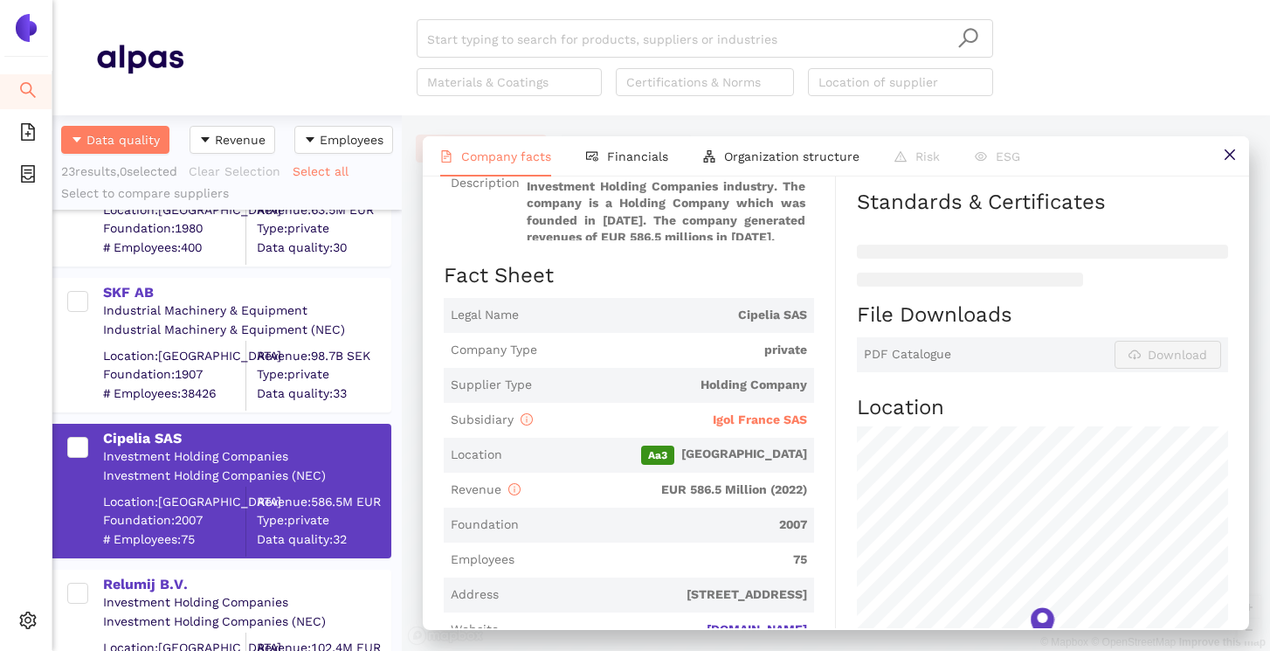
scroll to position [240, 0]
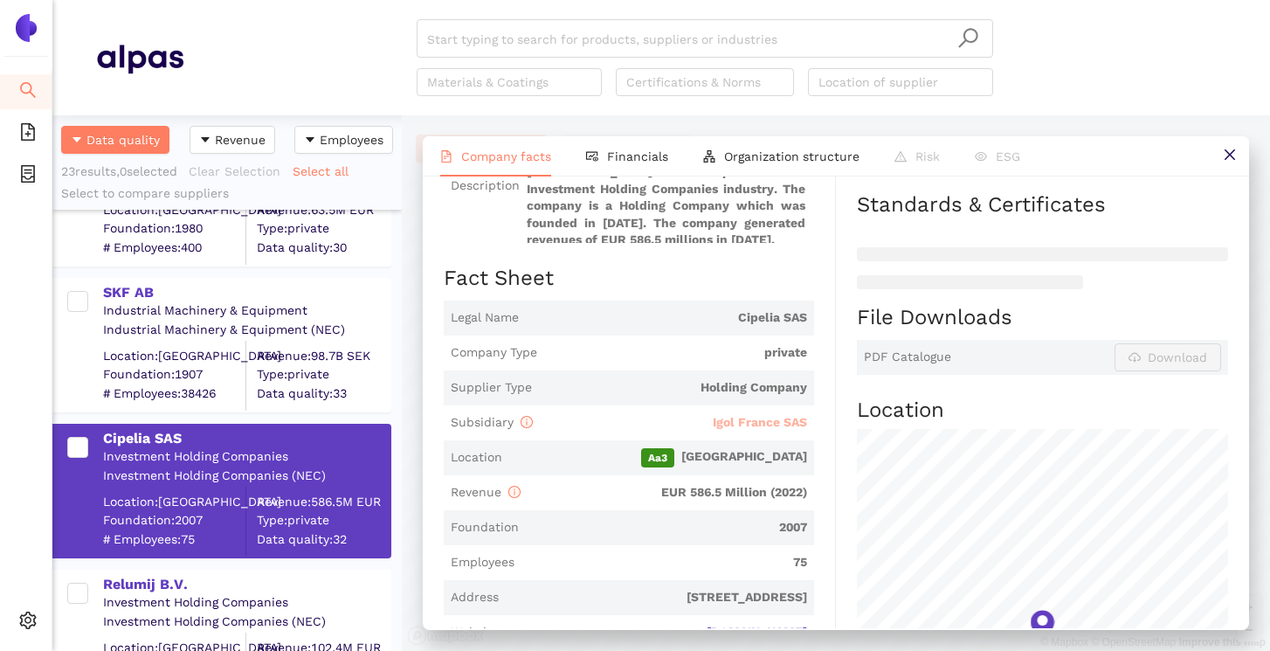
click at [743, 429] on span "Igol France SAS" at bounding box center [760, 422] width 94 height 14
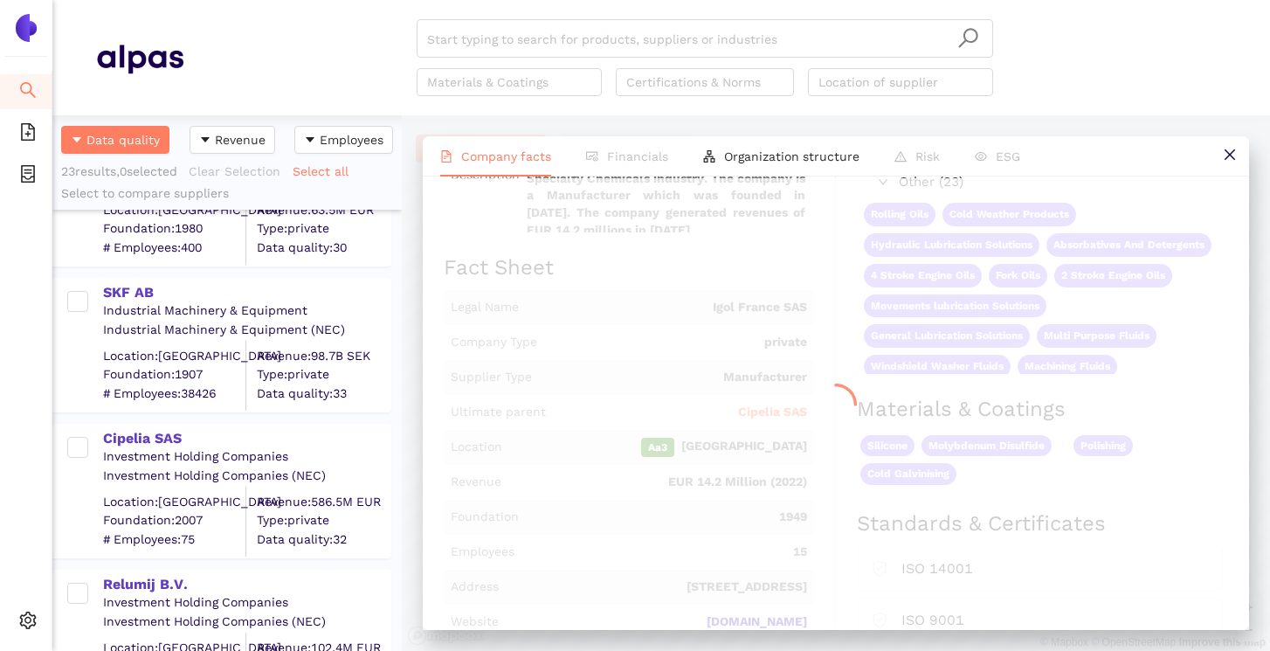
scroll to position [0, 0]
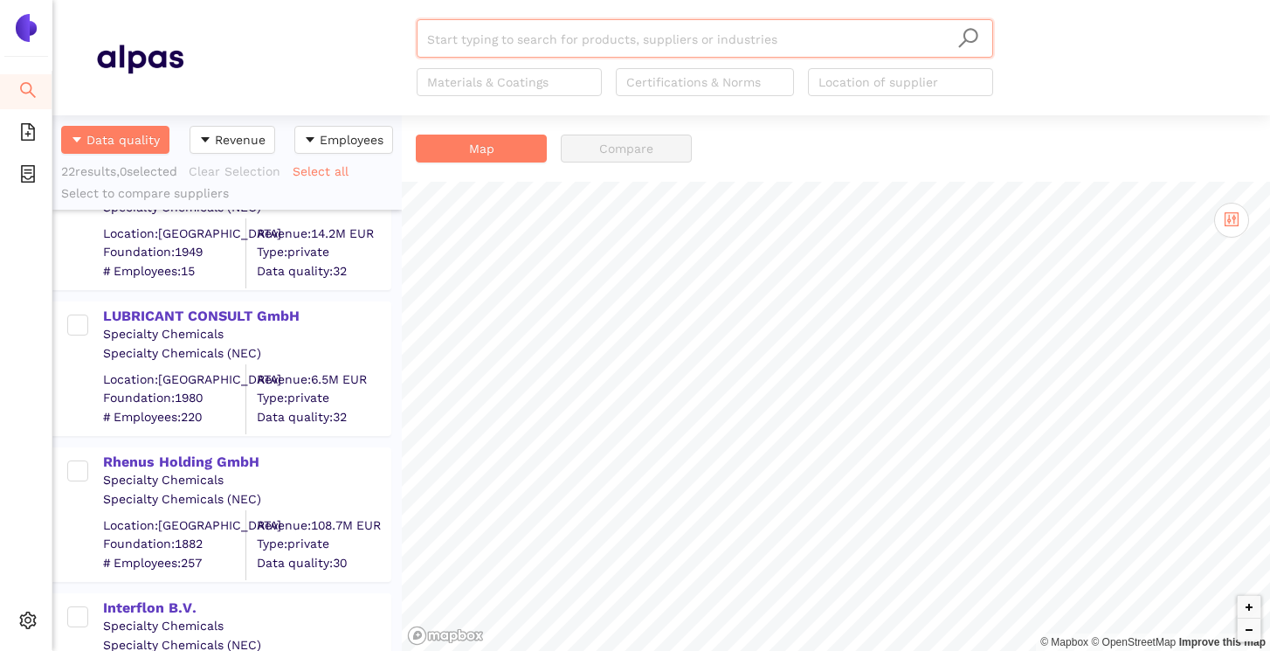
scroll to position [2243, 0]
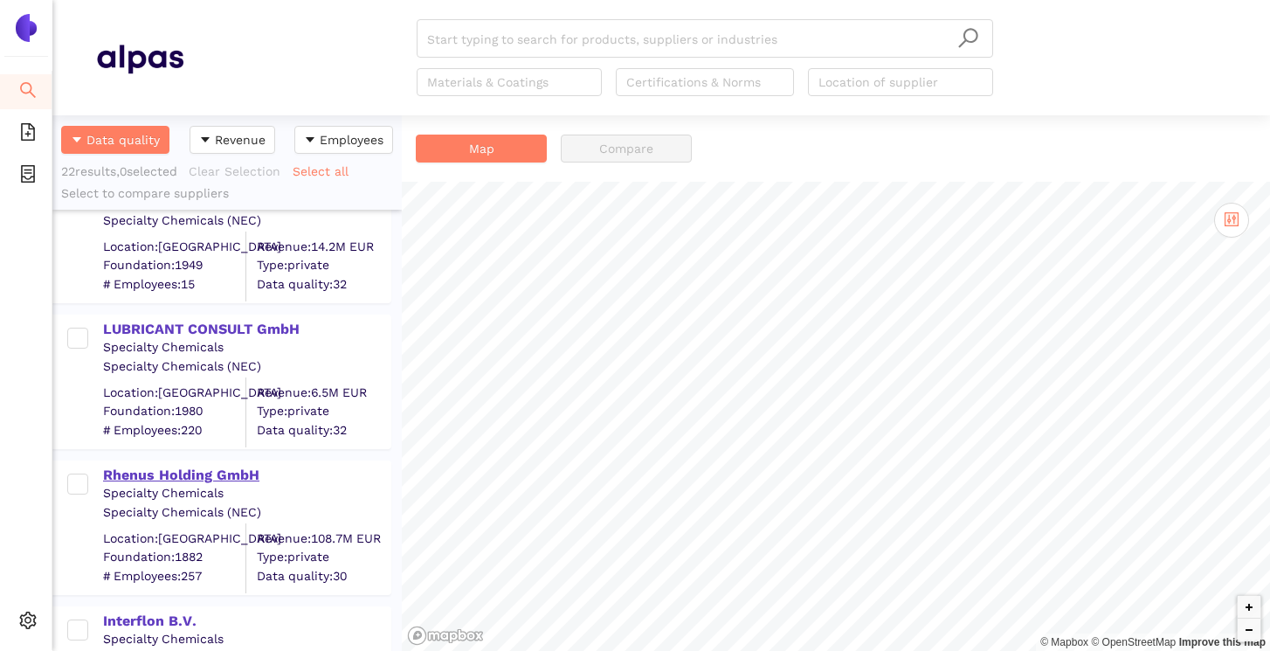
click at [185, 480] on div "Rhenus Holding GmbH" at bounding box center [246, 475] width 287 height 19
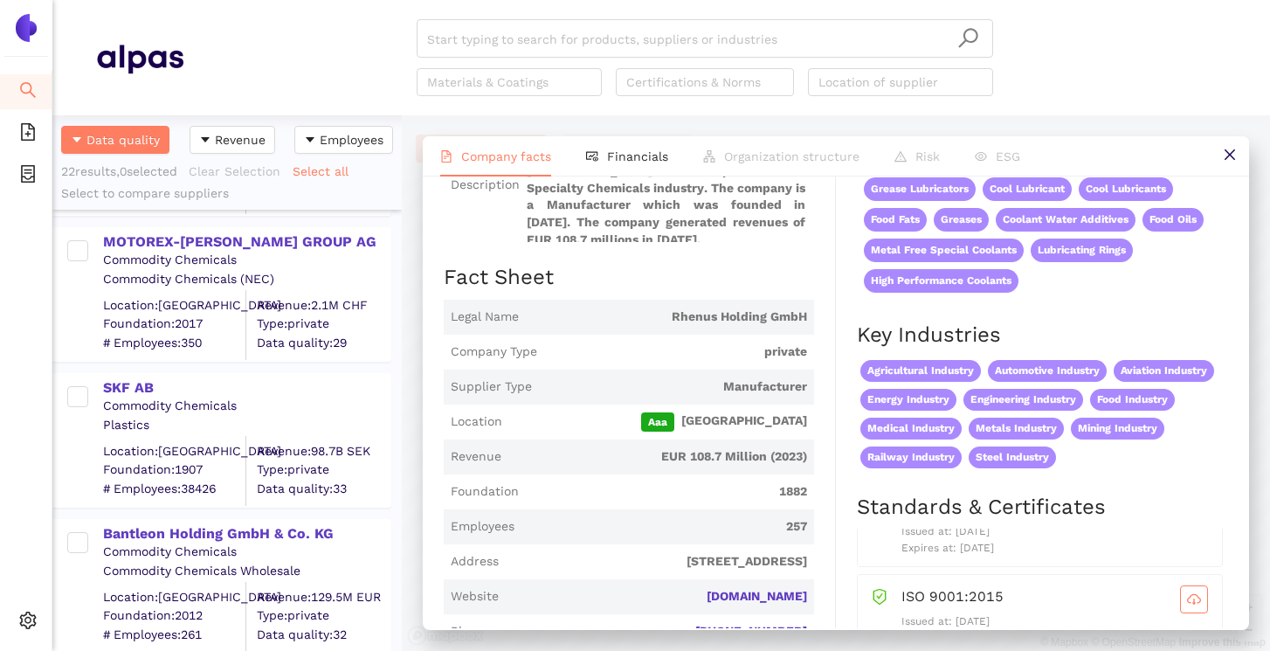
scroll to position [1745, 0]
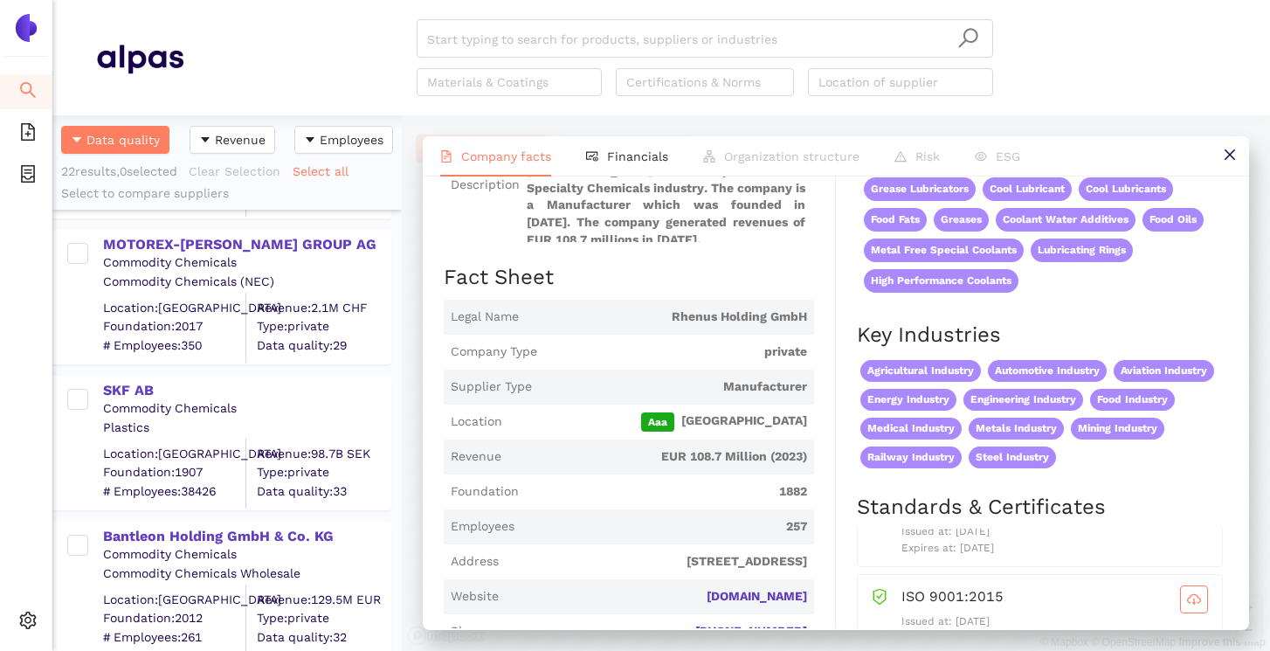
click at [156, 363] on div "SKF AB Commodity Chemicals Plastics Location: Sweden Foundation: 1907 # Employe…" at bounding box center [226, 435] width 349 height 146
click at [149, 390] on div "SKF AB" at bounding box center [246, 390] width 287 height 19
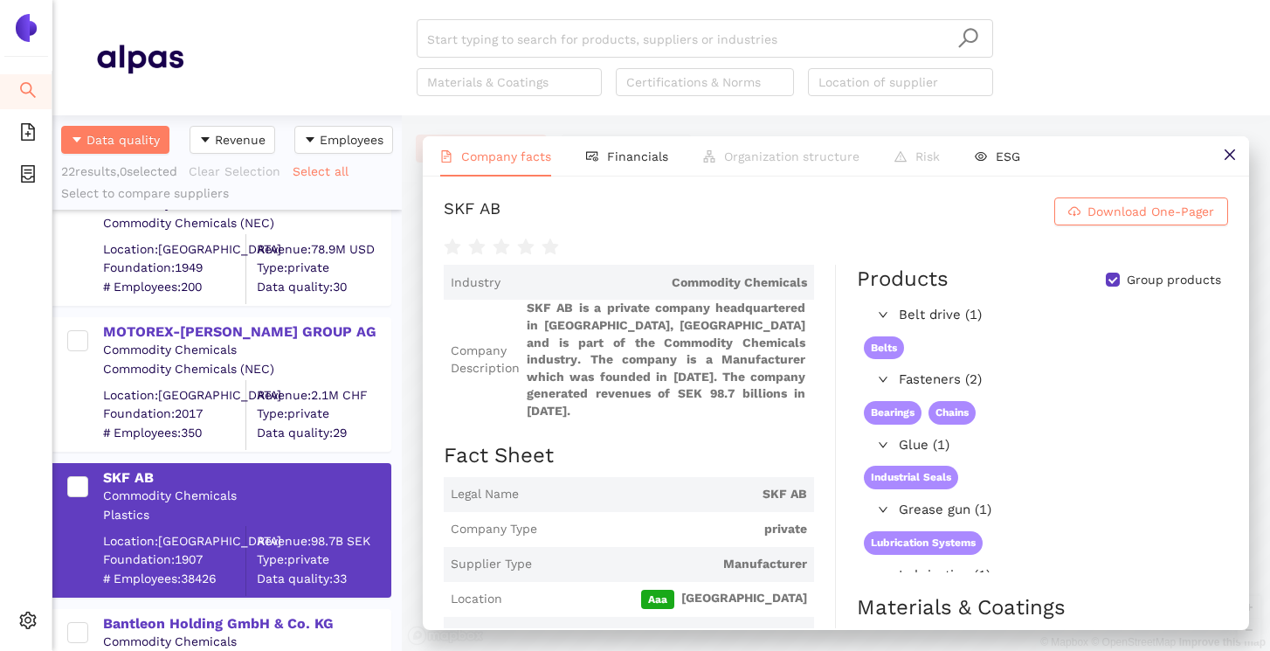
scroll to position [1634, 0]
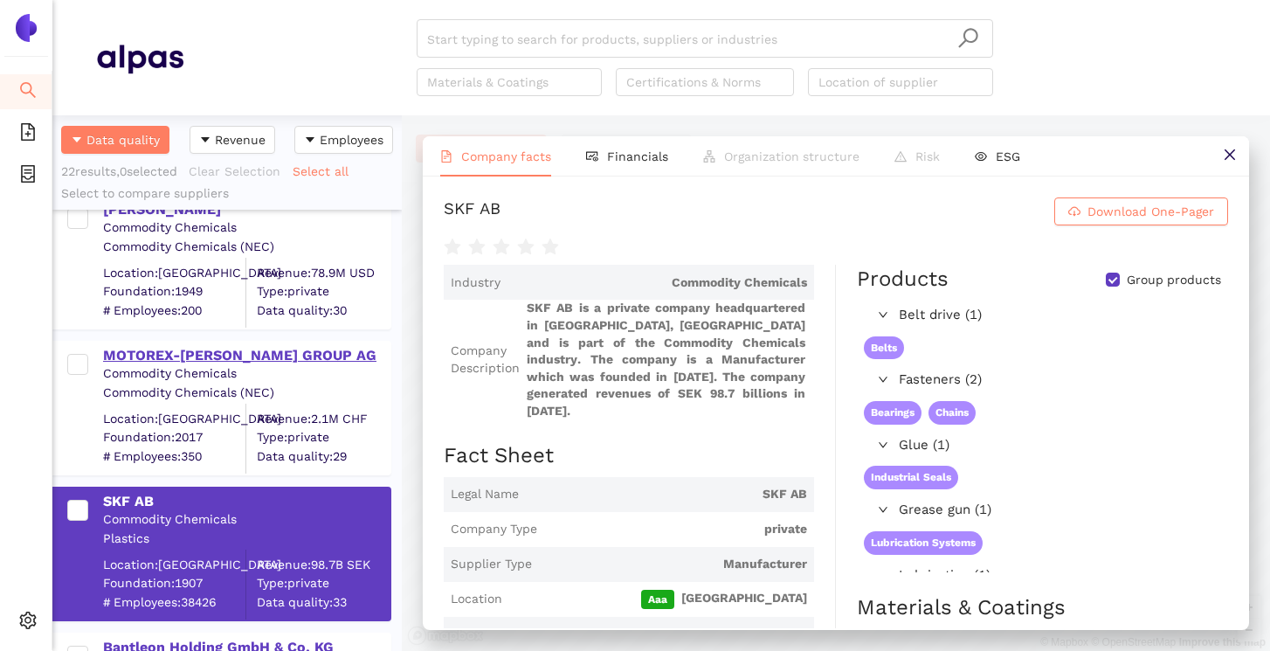
click at [258, 348] on div "MOTOREX-[PERSON_NAME] GROUP AG" at bounding box center [246, 355] width 287 height 19
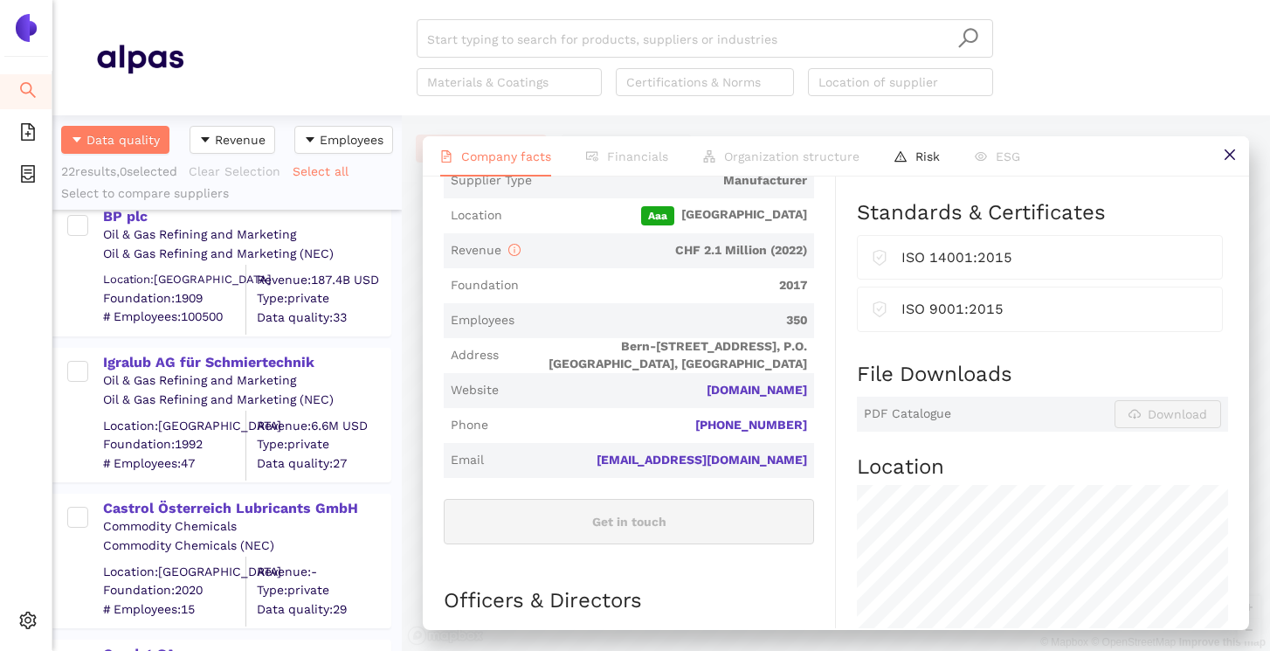
scroll to position [750, 0]
click at [201, 360] on div "Igralub AG für Schmiertechnik" at bounding box center [246, 364] width 287 height 19
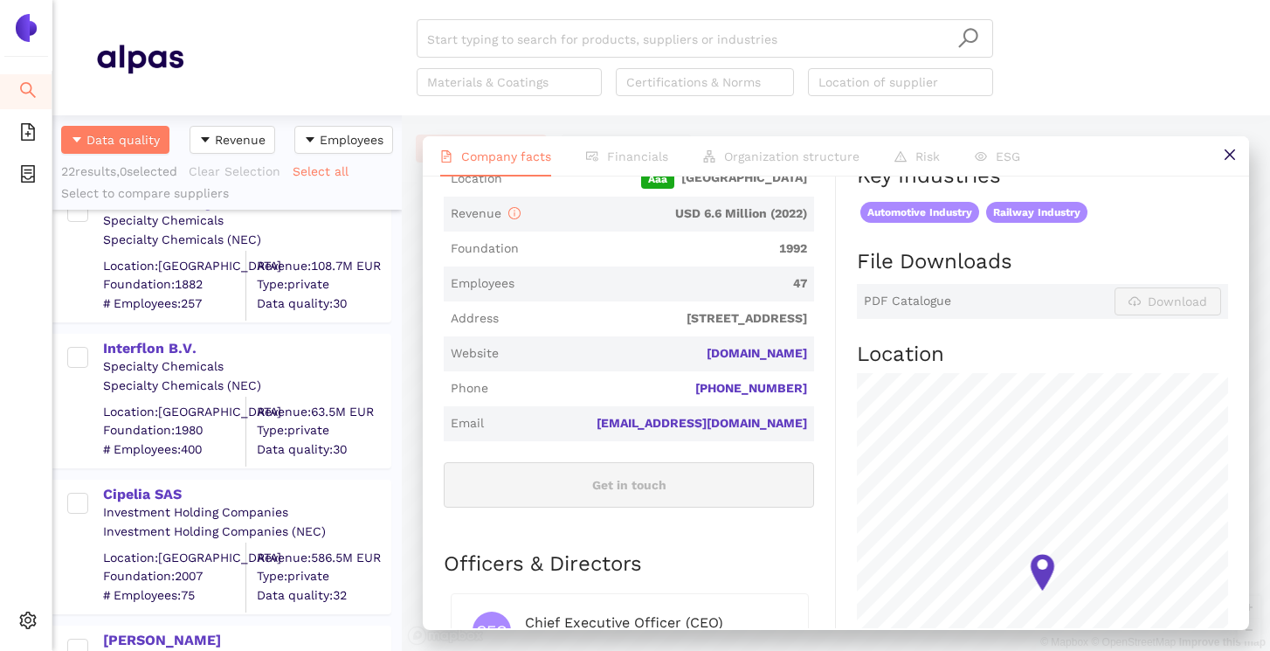
scroll to position [2770, 0]
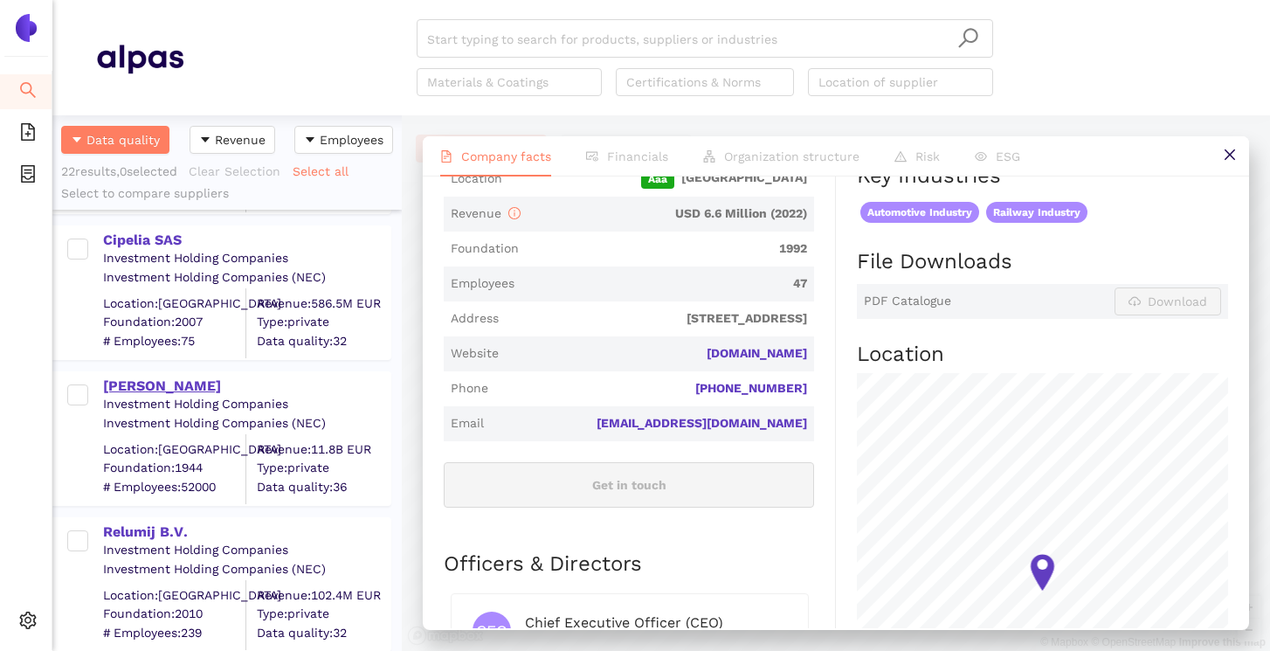
click at [183, 390] on div "[PERSON_NAME]" at bounding box center [246, 386] width 287 height 19
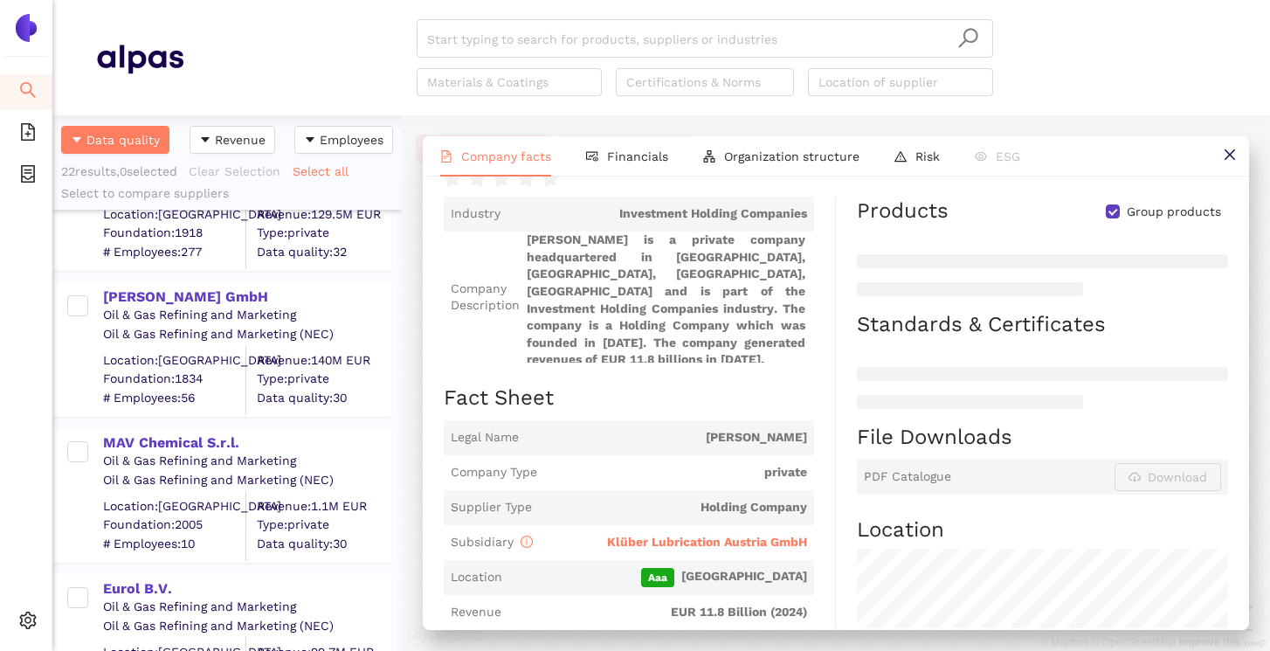
scroll to position [232, 0]
click at [211, 433] on div "MAV Chemical S.r.l." at bounding box center [246, 443] width 287 height 23
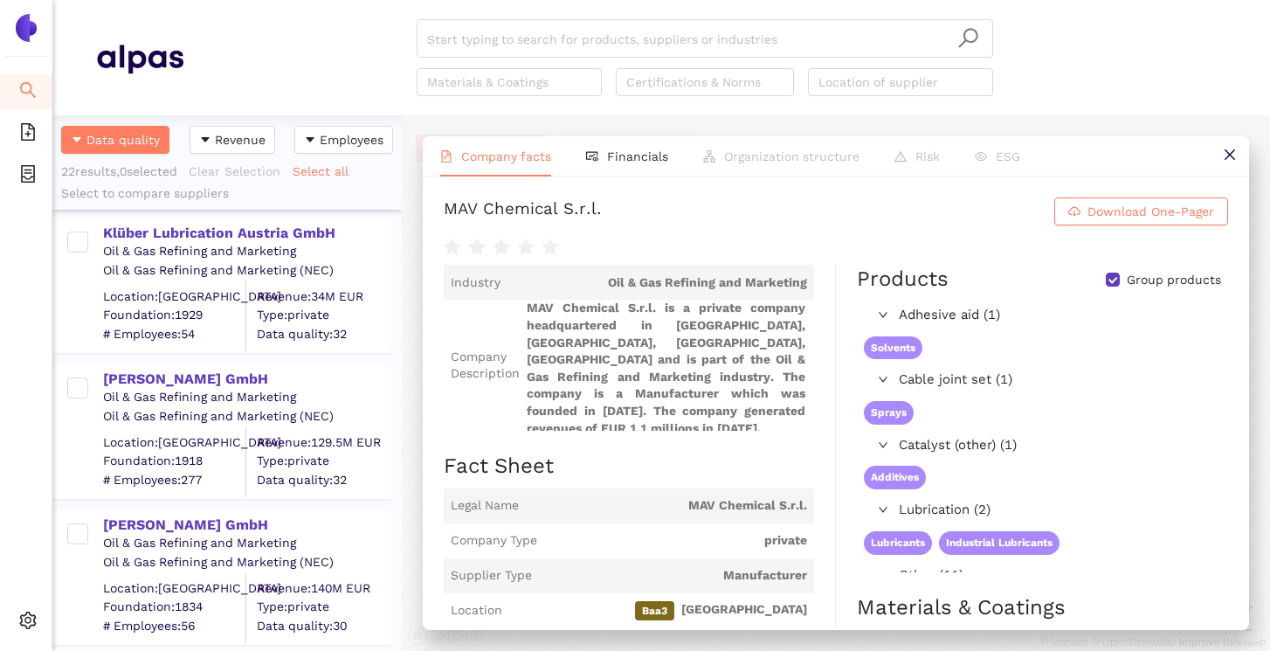
scroll to position [3, 0]
click at [227, 376] on div "[PERSON_NAME] GmbH" at bounding box center [246, 380] width 287 height 19
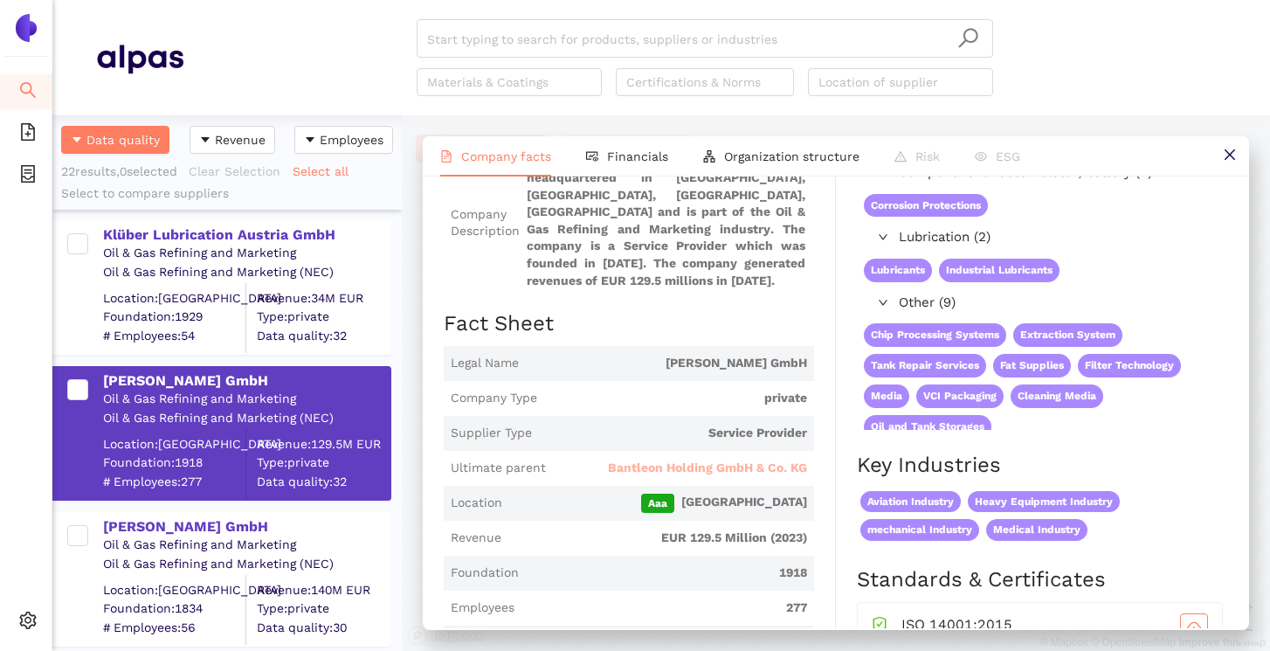
scroll to position [151, 0]
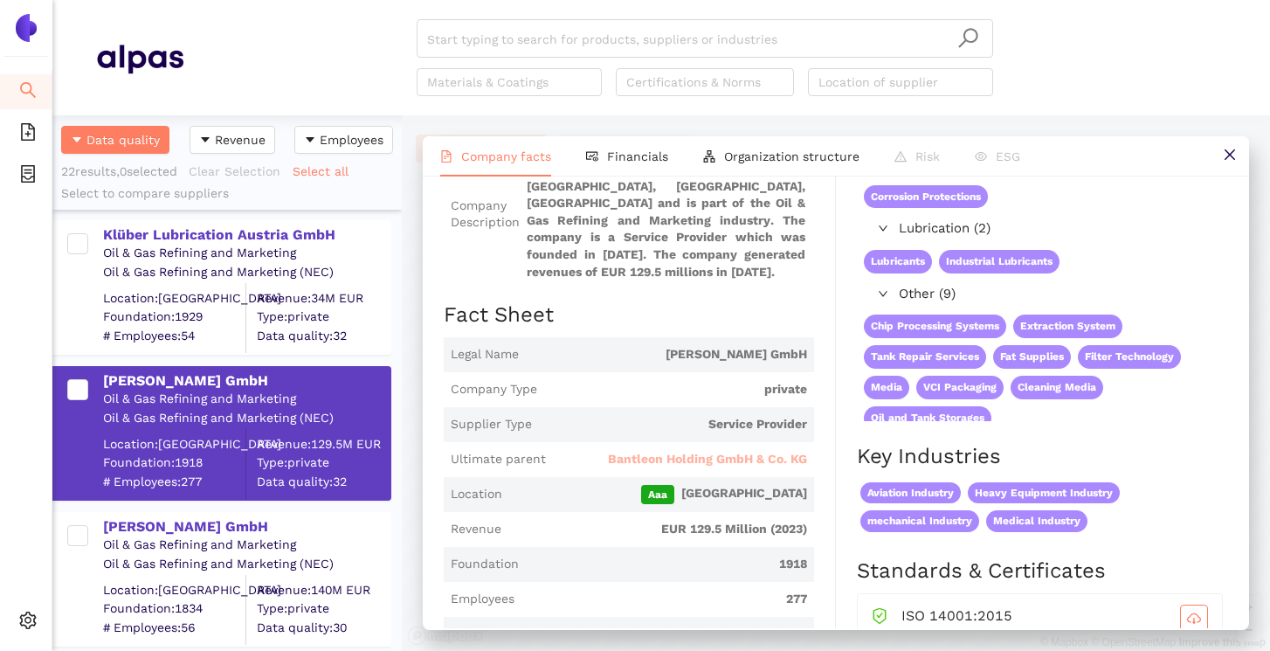
click at [654, 468] on span "Bantleon Holding GmbH & Co. KG" at bounding box center [707, 459] width 199 height 17
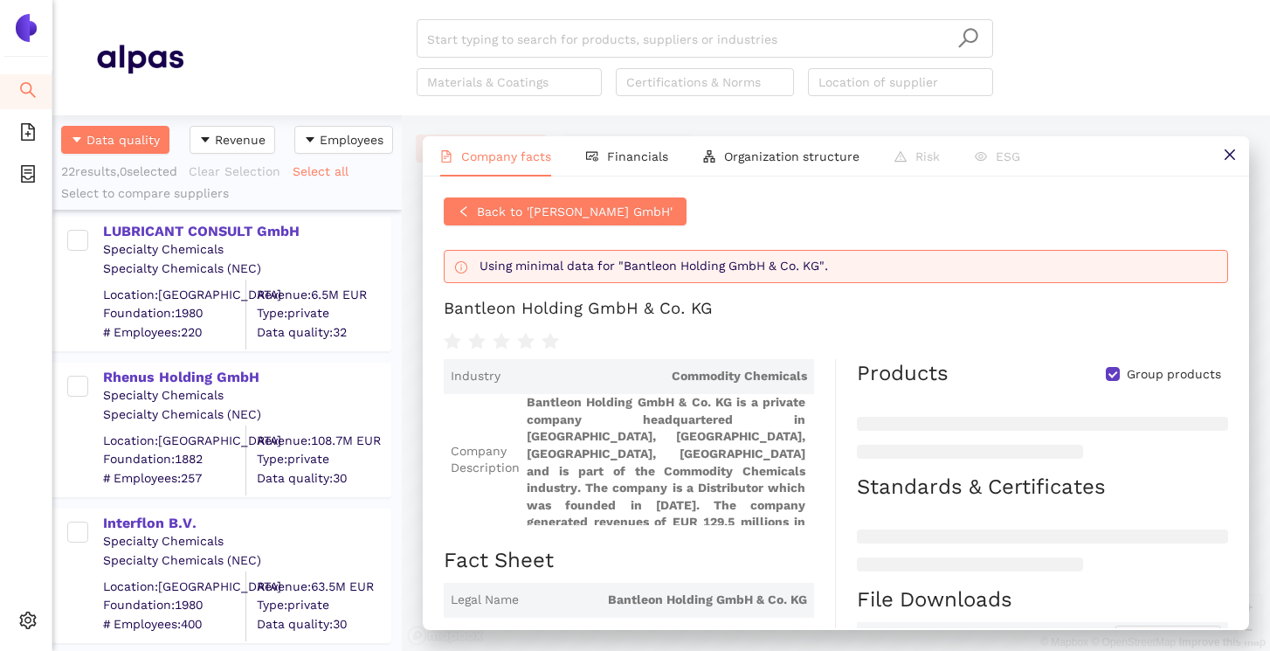
scroll to position [2339, 0]
click at [211, 379] on div "Rhenus Holding GmbH" at bounding box center [246, 379] width 287 height 19
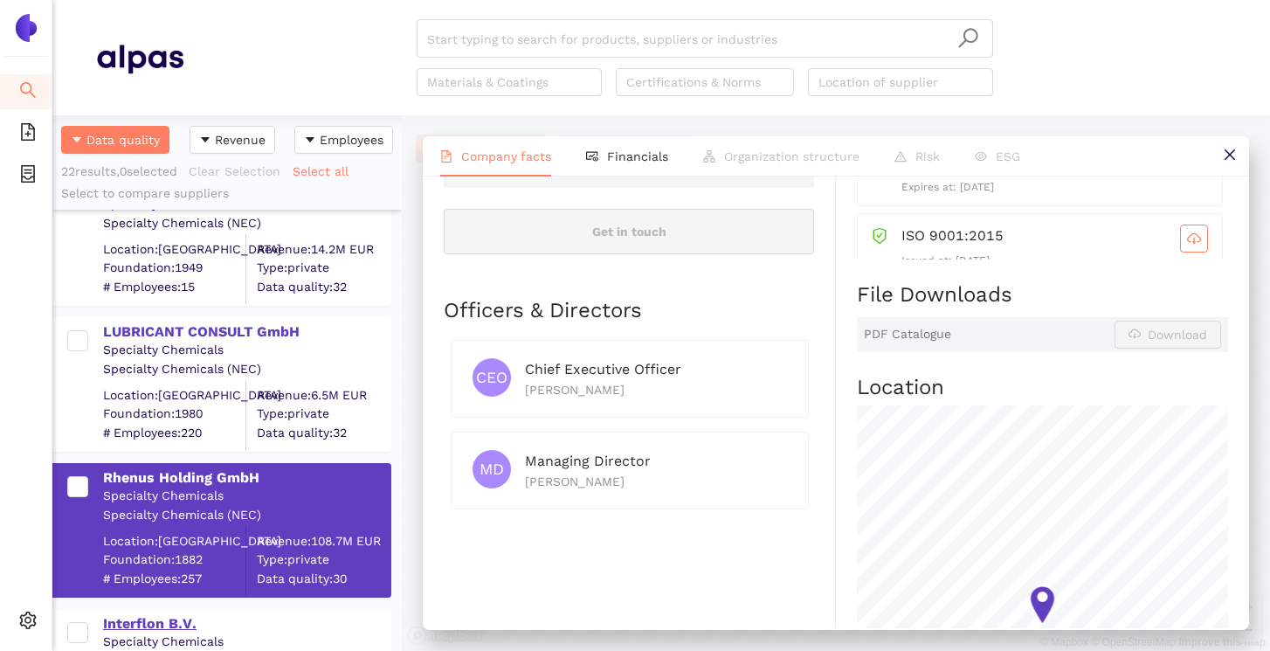
scroll to position [2237, 0]
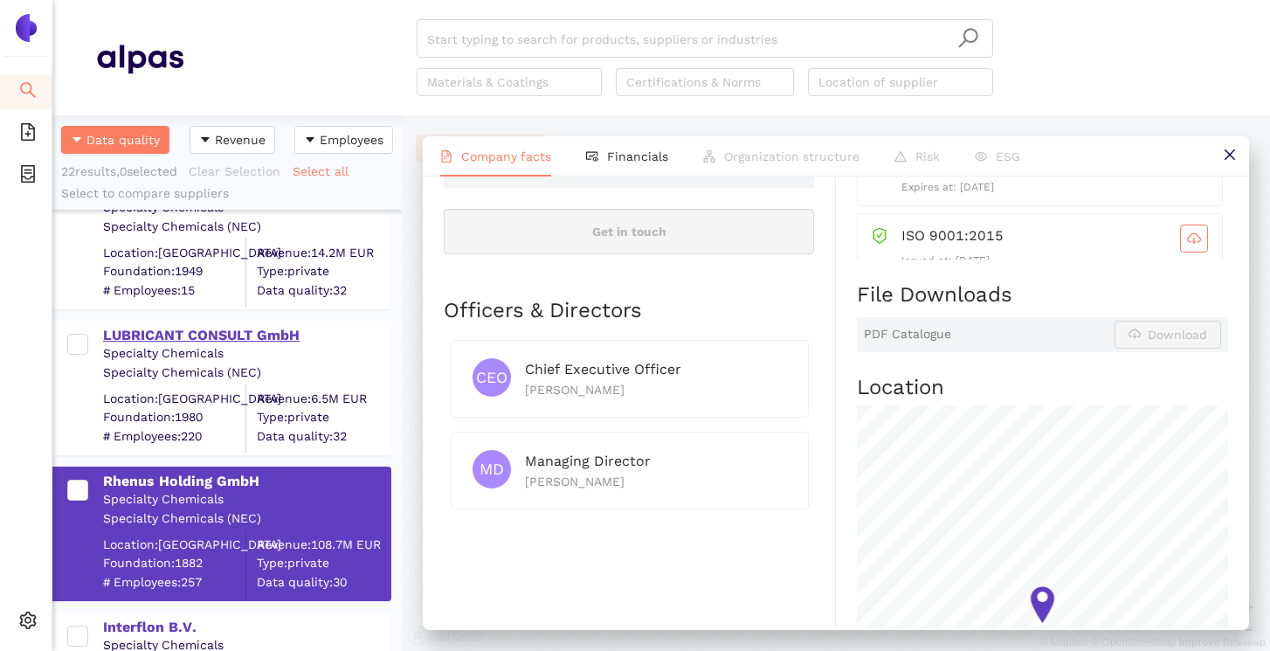
click at [250, 330] on div "LUBRICANT CONSULT GmbH" at bounding box center [246, 335] width 287 height 19
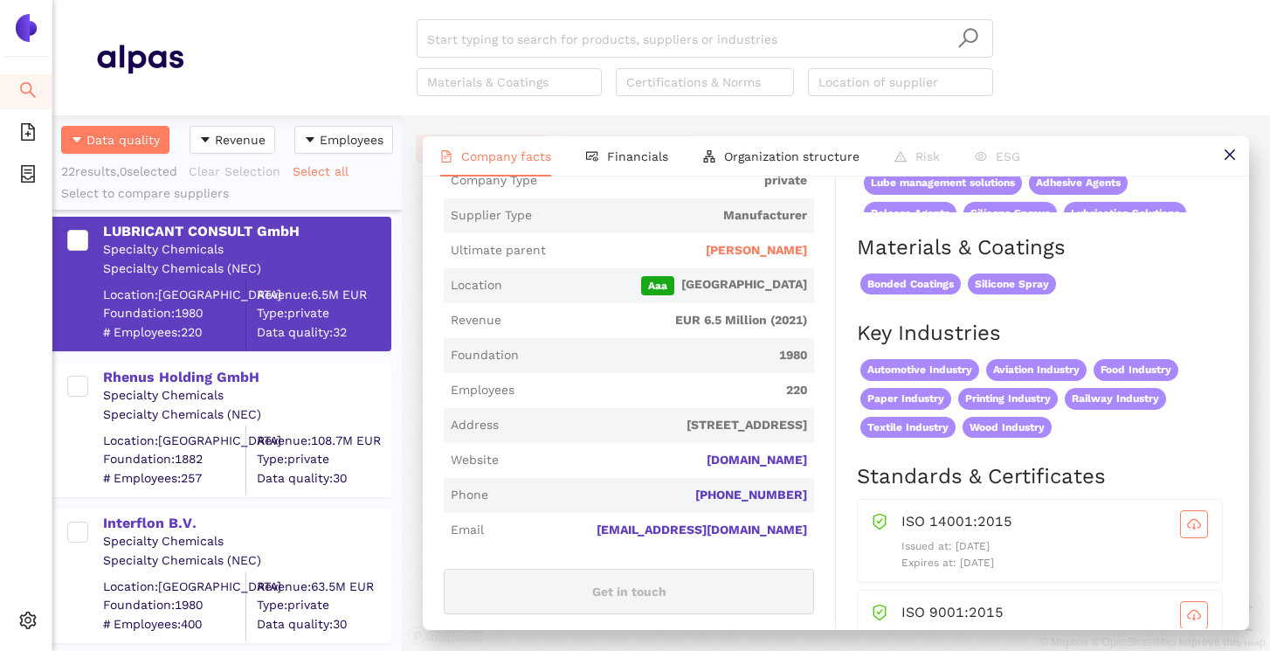
scroll to position [2359, 0]
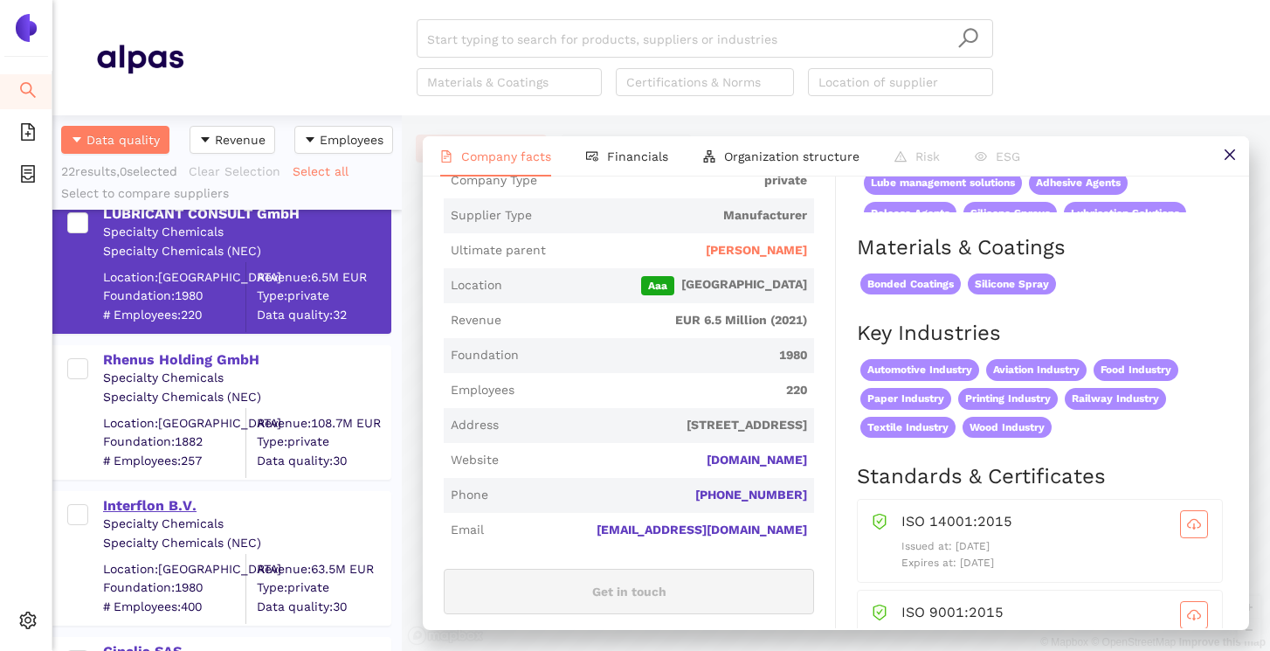
click at [153, 512] on div "Interflon B.V." at bounding box center [246, 505] width 287 height 19
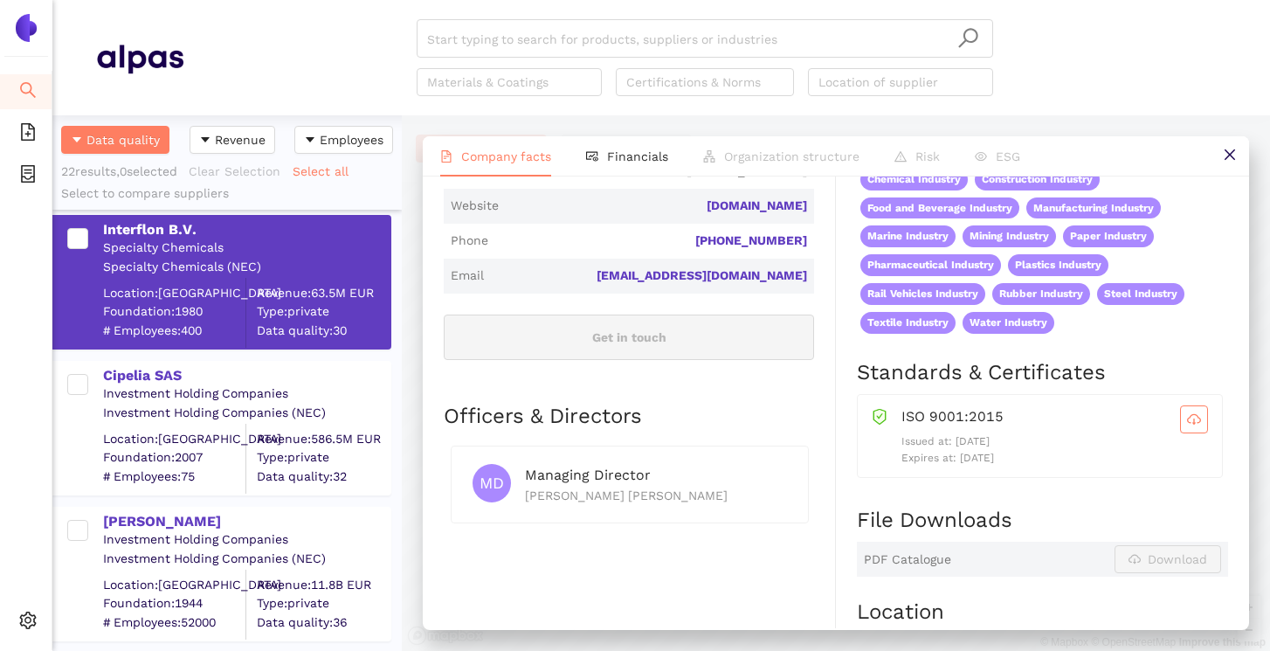
scroll to position [2672, 0]
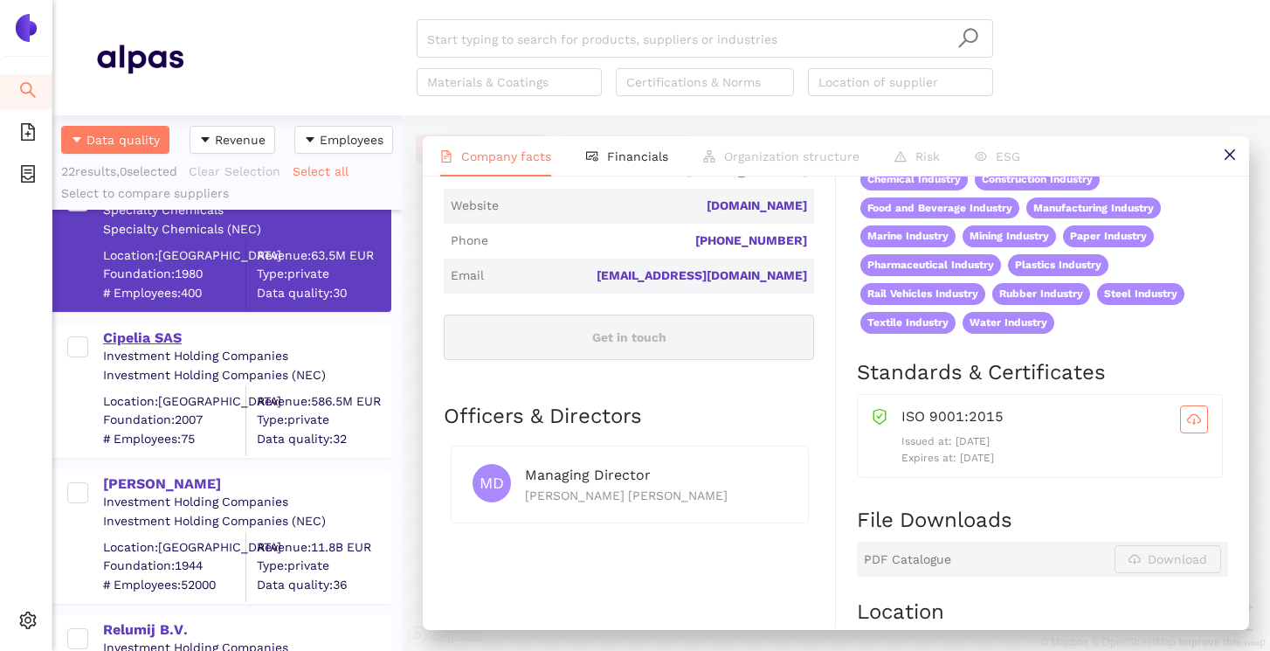
click at [141, 342] on div "Cipelia SAS" at bounding box center [246, 337] width 287 height 19
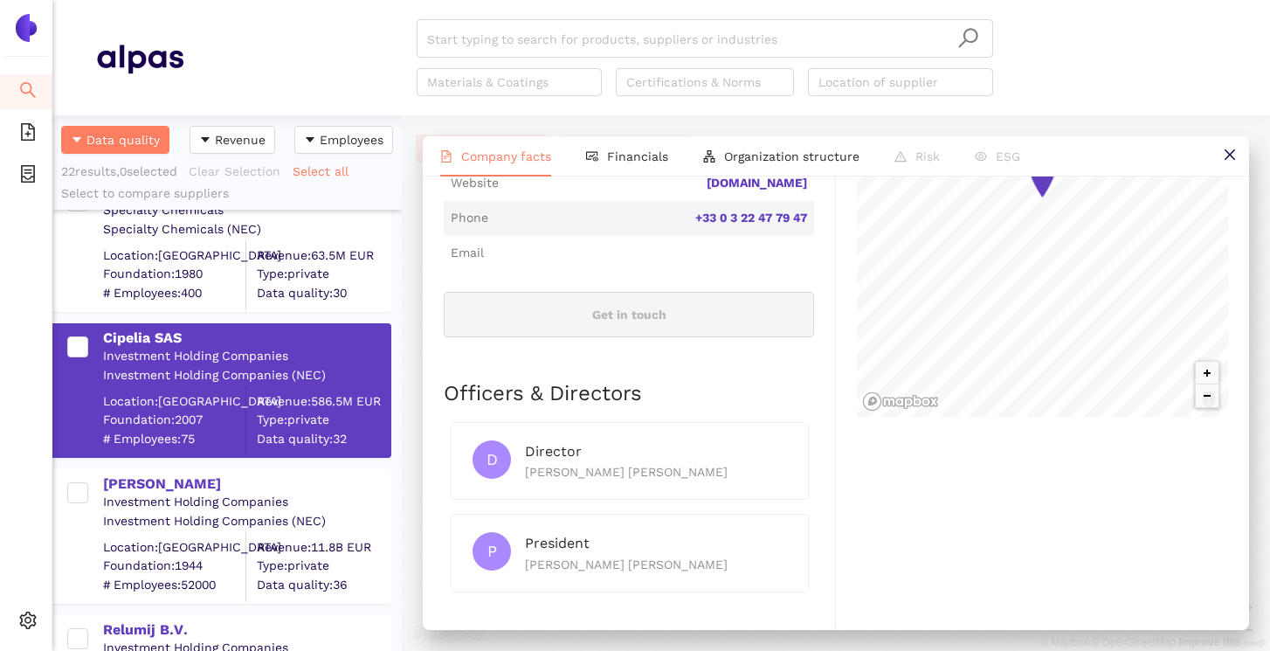
scroll to position [2770, 0]
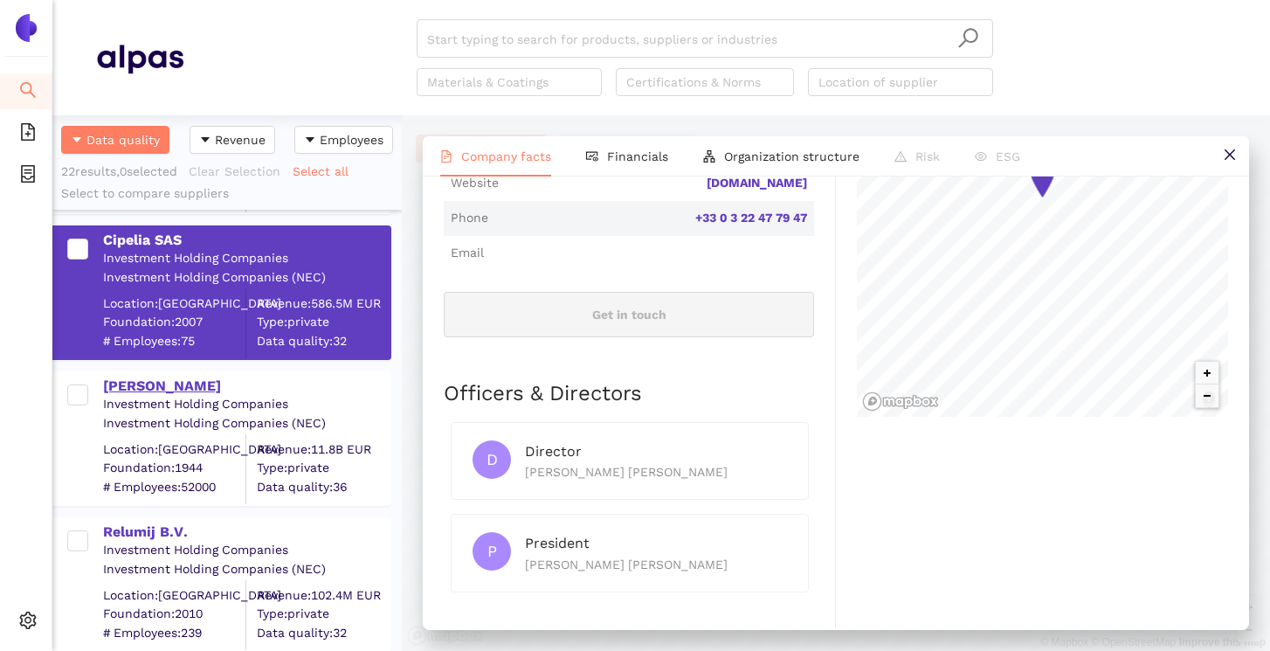
click at [168, 394] on div "[PERSON_NAME]" at bounding box center [246, 386] width 287 height 19
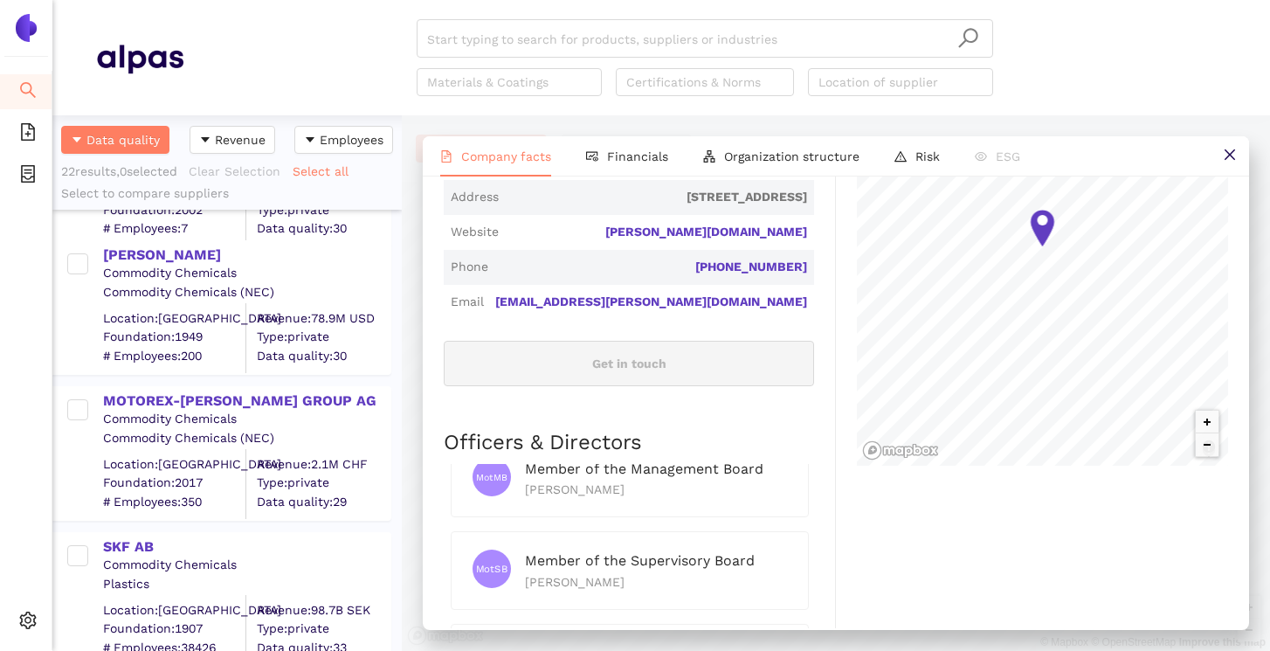
scroll to position [1581, 0]
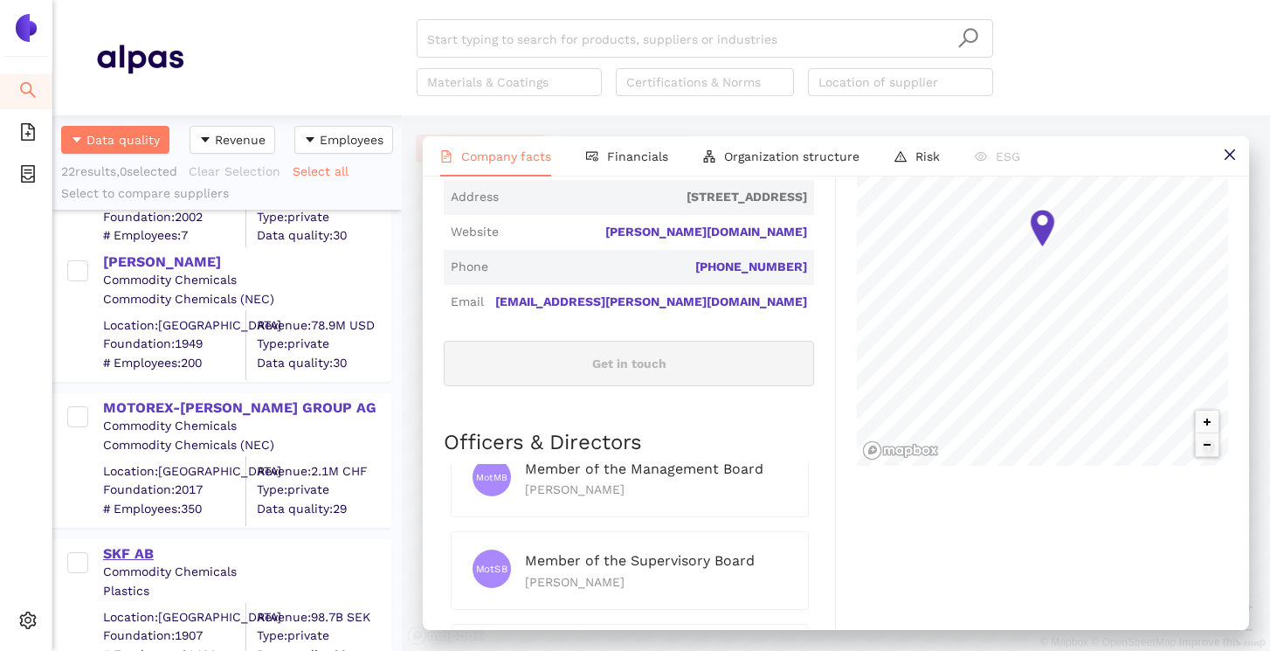
click at [134, 547] on div "SKF AB" at bounding box center [246, 553] width 287 height 19
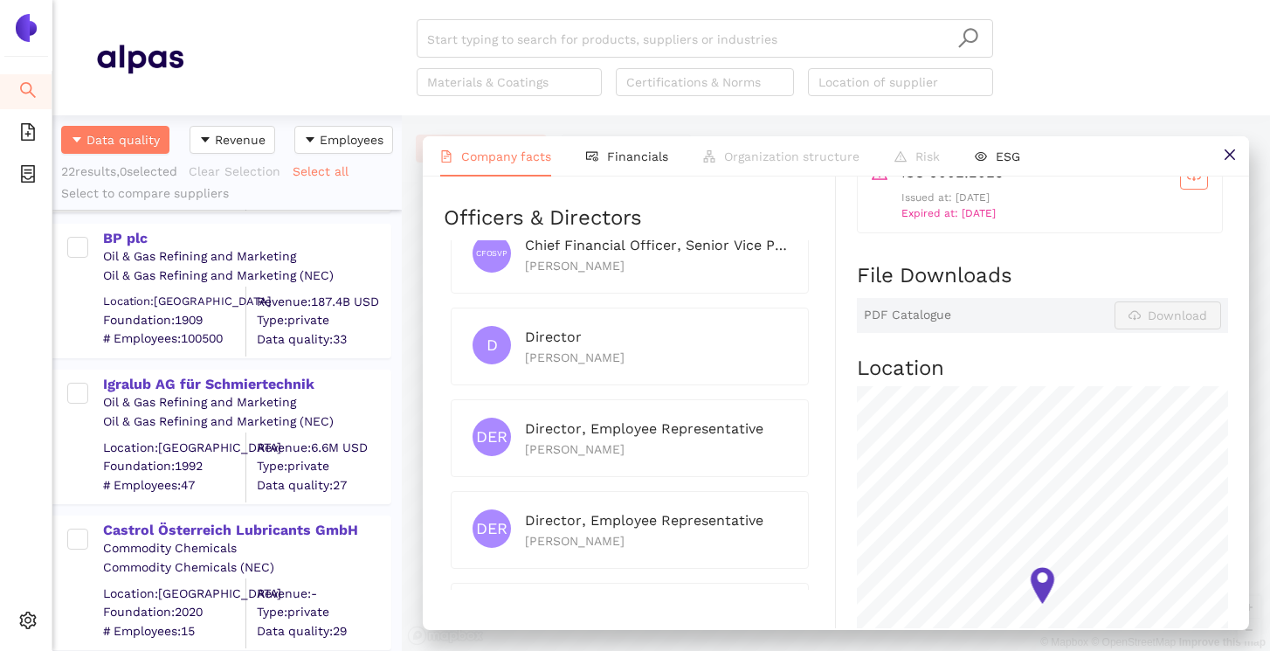
scroll to position [729, 0]
click at [285, 392] on div "Igralub AG für Schmiertechnik" at bounding box center [246, 385] width 287 height 19
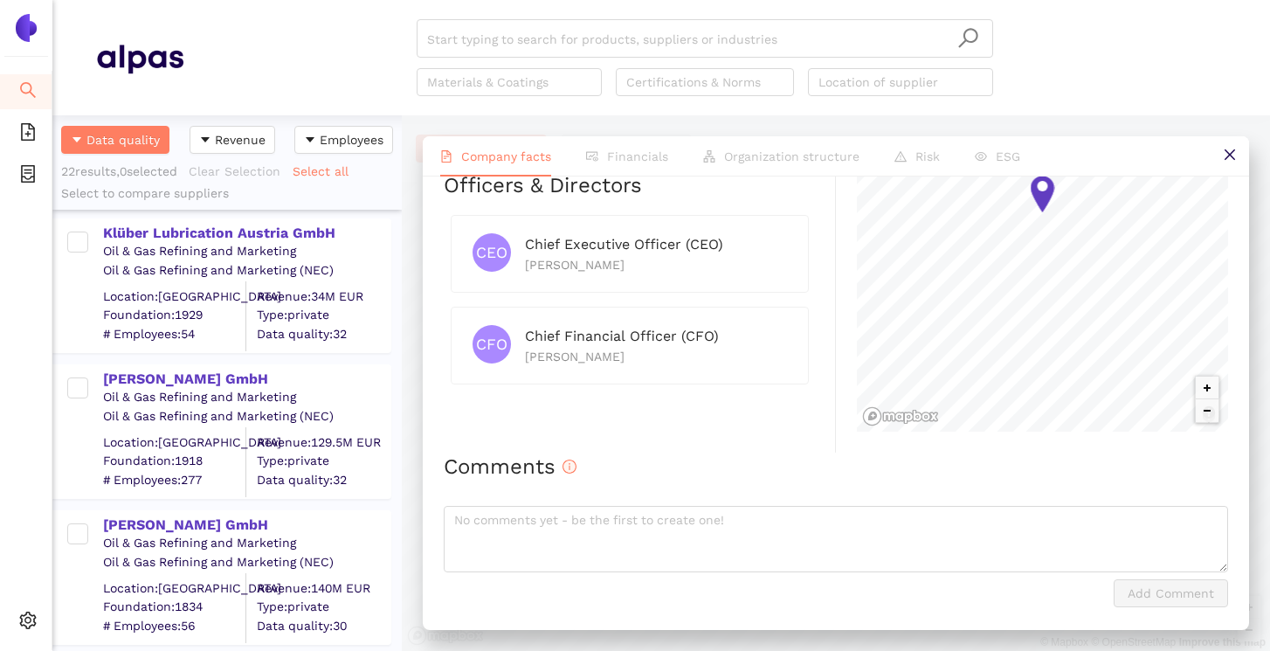
scroll to position [0, 0]
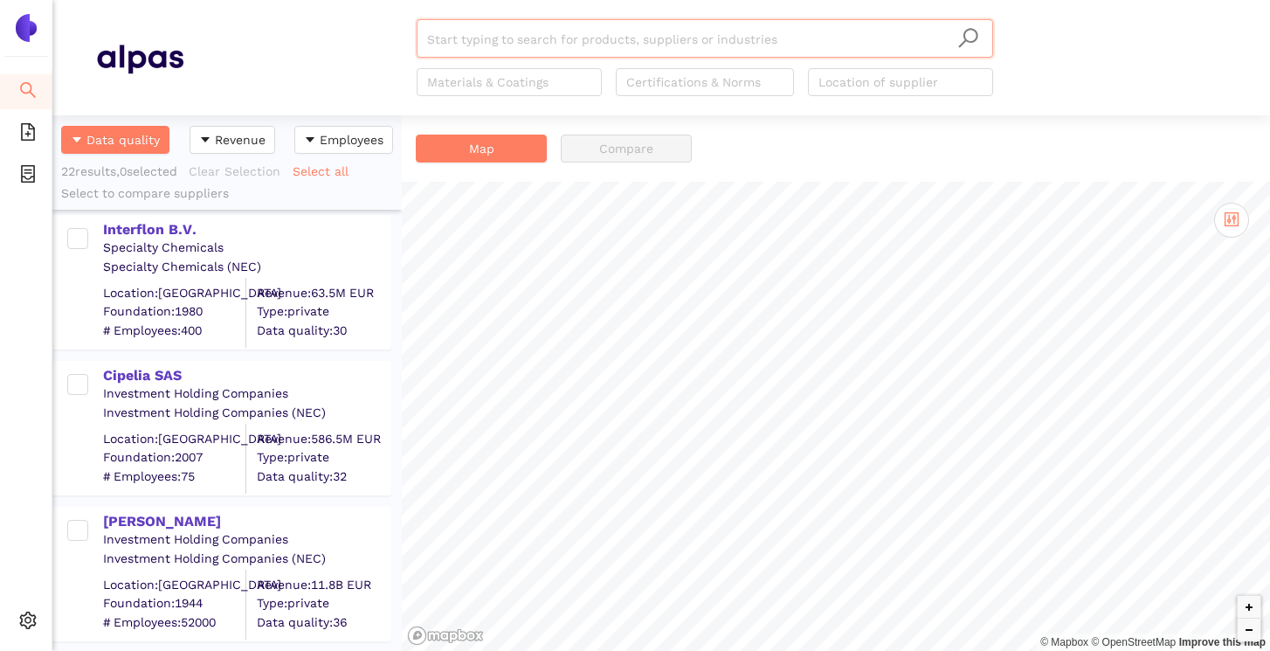
scroll to position [2720, 0]
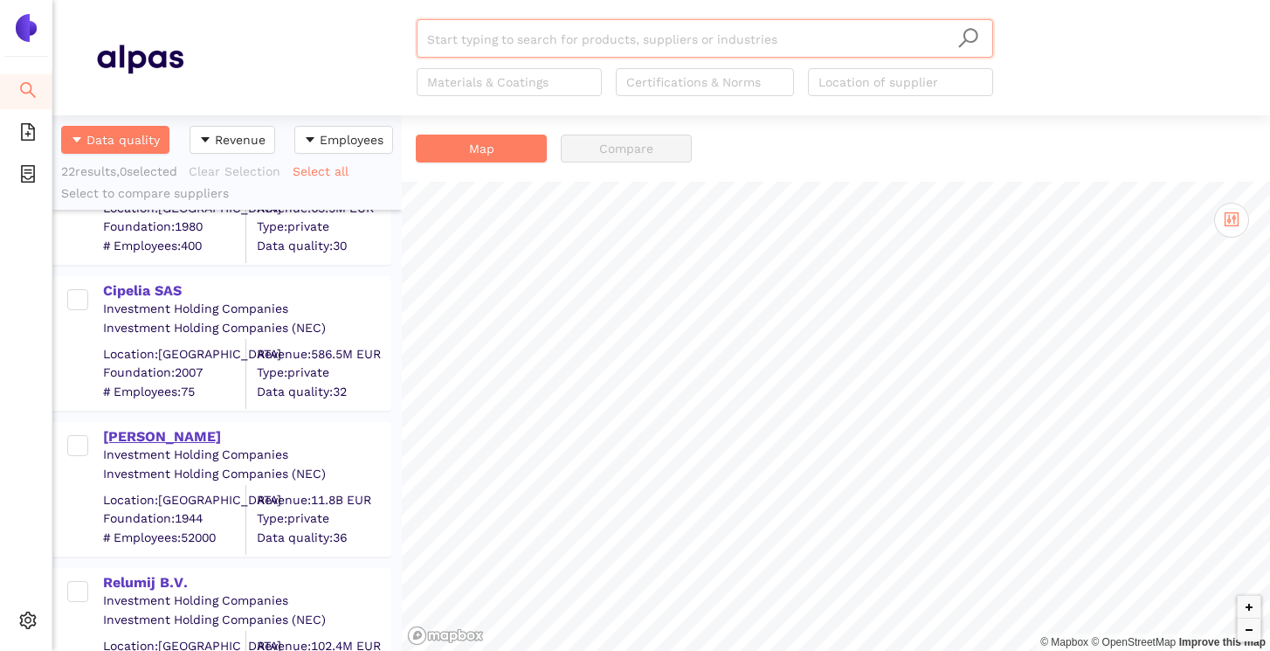
click at [169, 428] on div "[PERSON_NAME]" at bounding box center [246, 436] width 287 height 19
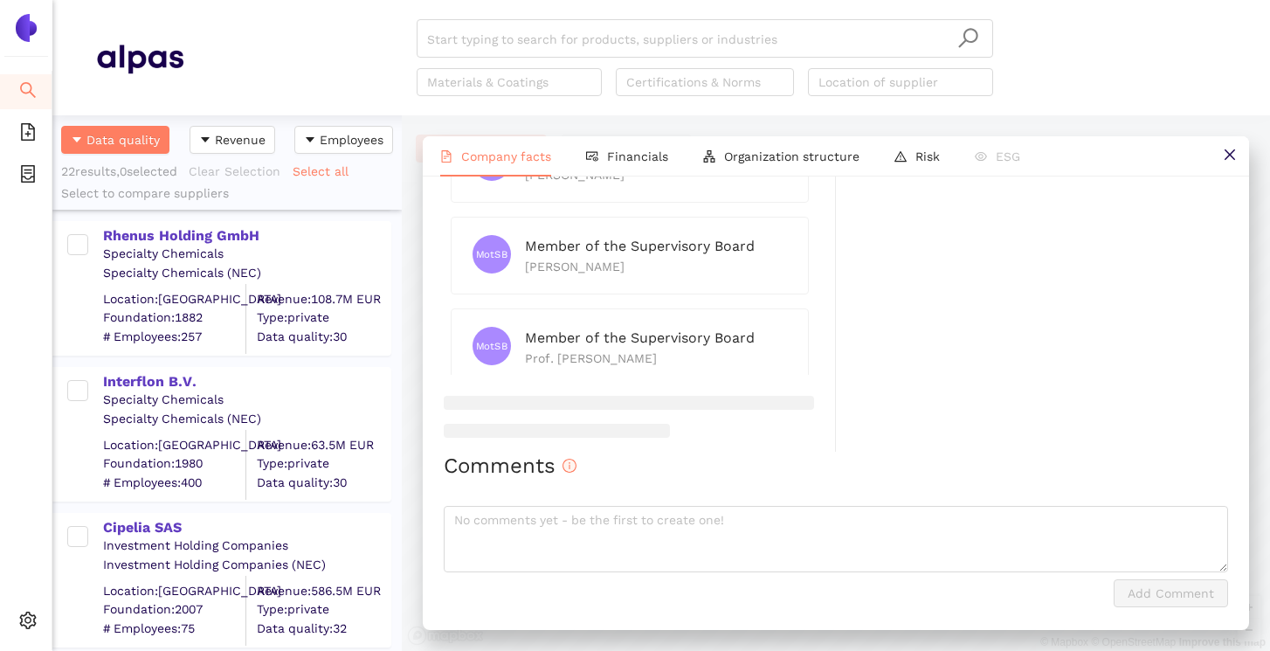
scroll to position [2423, 0]
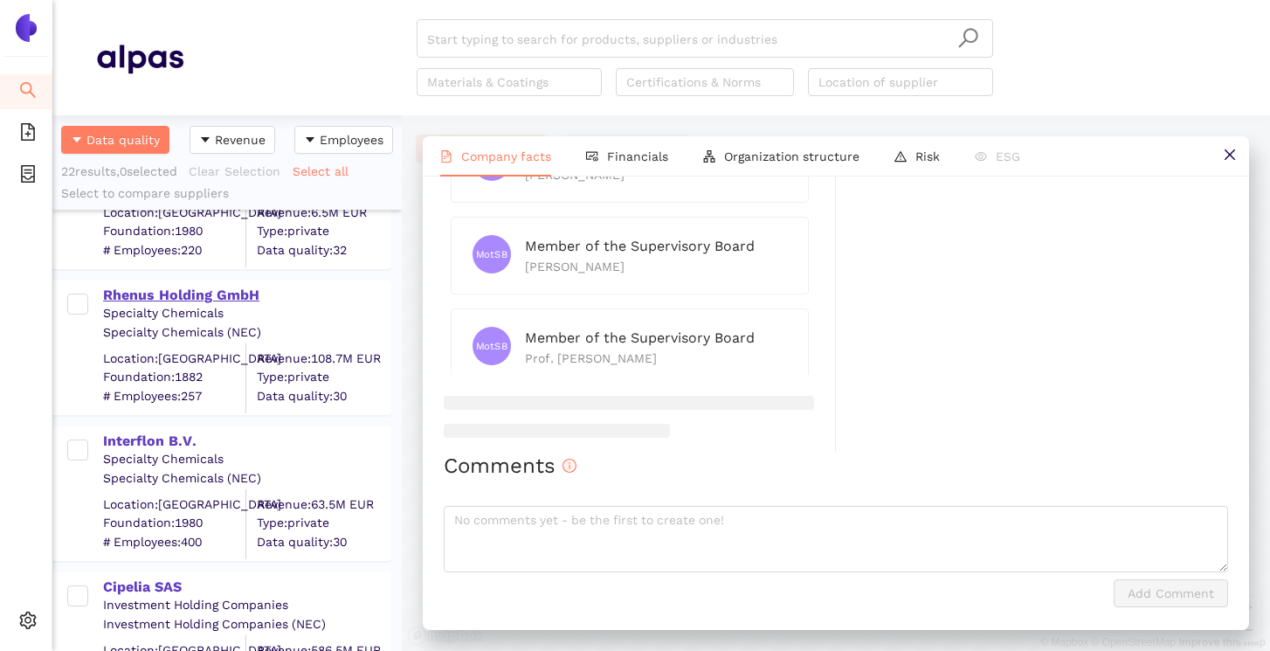
click at [194, 297] on div "Rhenus Holding GmbH" at bounding box center [246, 295] width 287 height 19
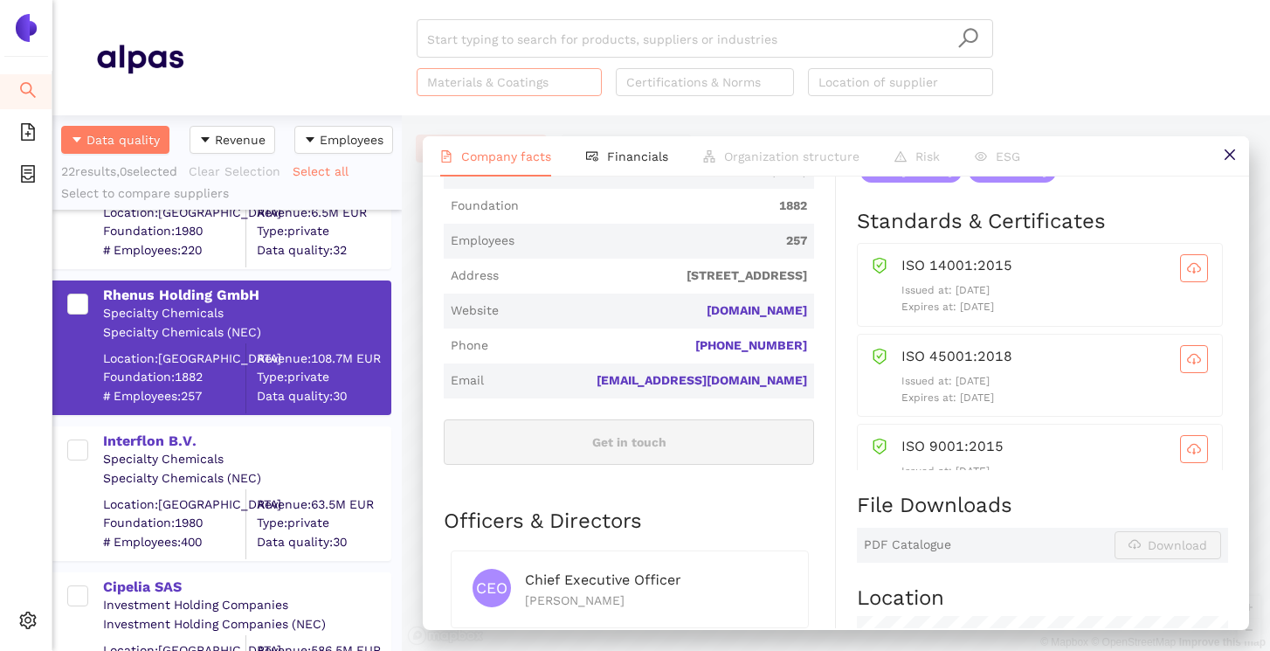
scroll to position [466, 0]
